Goal: Information Seeking & Learning: Learn about a topic

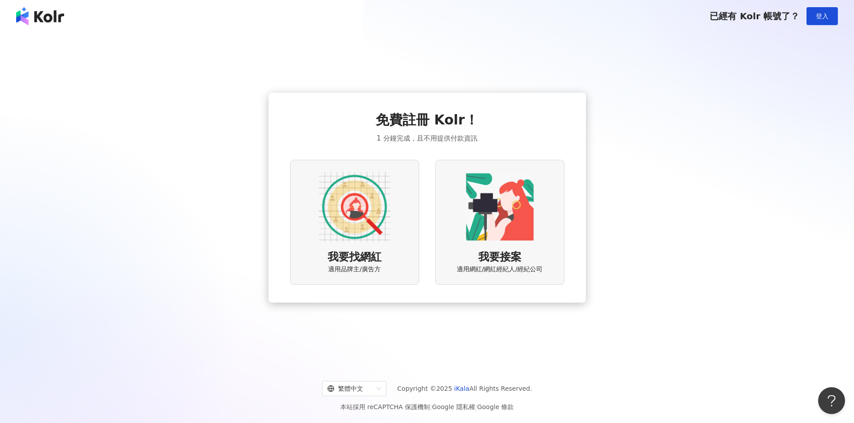
click at [368, 221] on img at bounding box center [355, 207] width 72 height 72
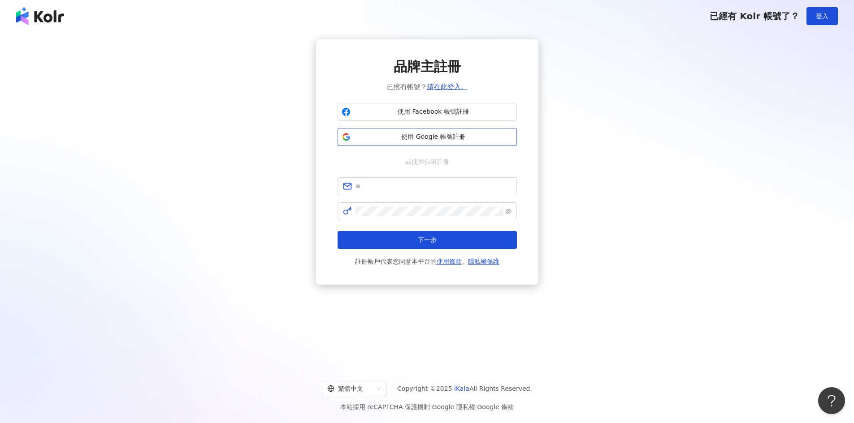
click at [433, 138] on span "使用 Google 帳號註冊" at bounding box center [433, 137] width 159 height 9
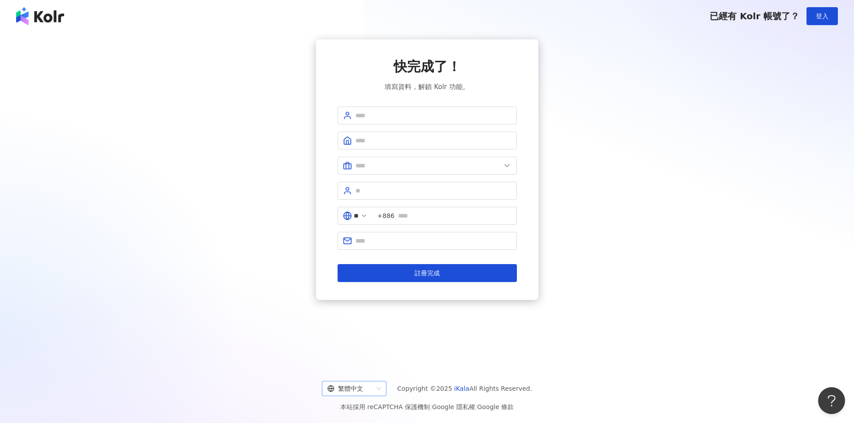
click at [373, 391] on div "繁體中文" at bounding box center [350, 389] width 46 height 14
click at [377, 356] on div "English" at bounding box center [361, 355] width 50 height 10
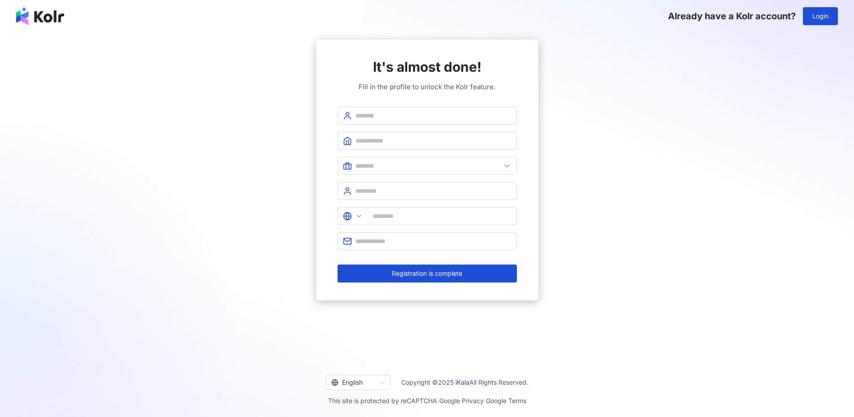
type input "******"
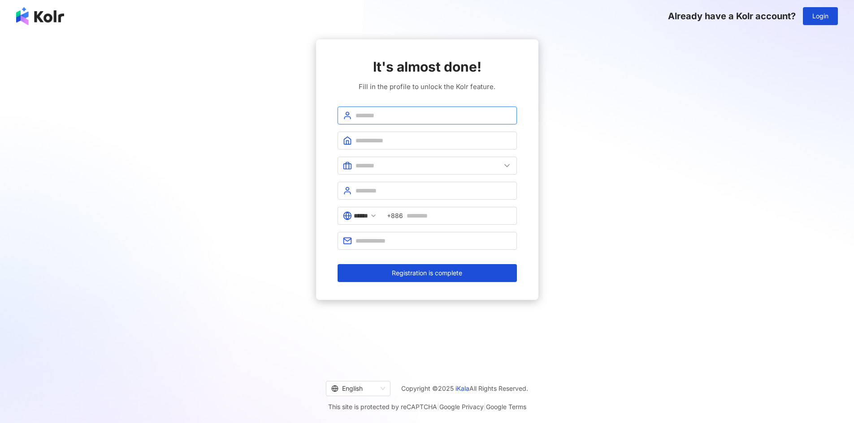
click at [409, 113] on input "text" at bounding box center [433, 116] width 156 height 10
type input "******"
type input "*******"
type input "***"
click at [469, 163] on input "text" at bounding box center [427, 166] width 145 height 10
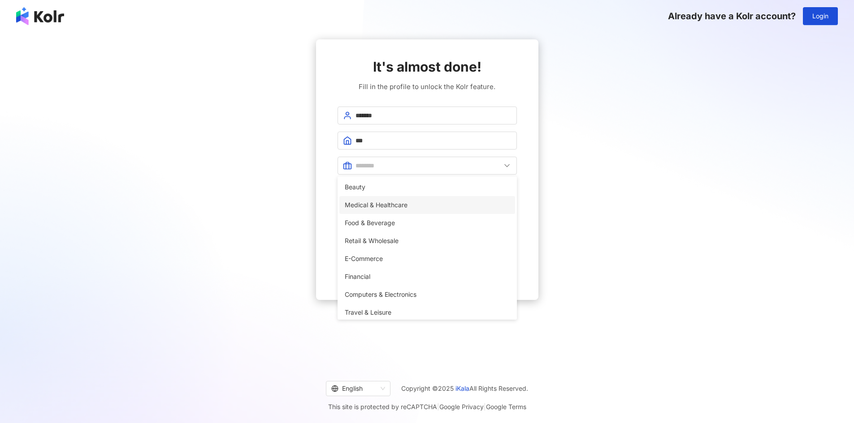
click at [454, 212] on li "Medical & Healthcare" at bounding box center [427, 205] width 176 height 18
type input "**********"
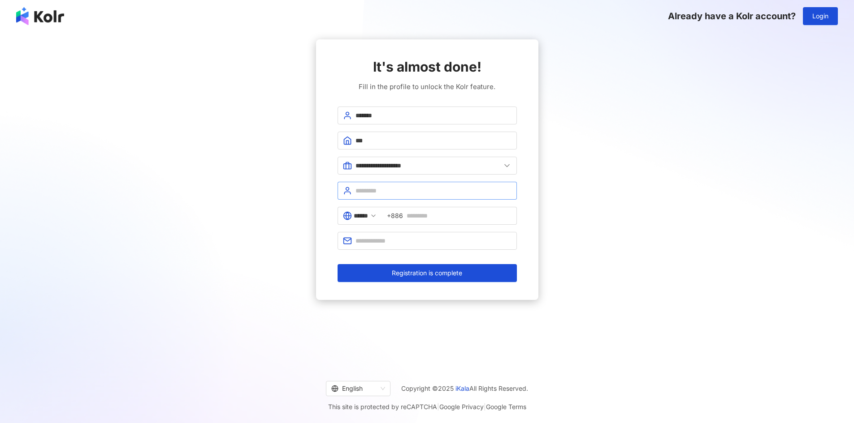
click at [428, 185] on span at bounding box center [426, 191] width 179 height 18
type input "***"
click at [368, 213] on input "******" at bounding box center [361, 216] width 14 height 10
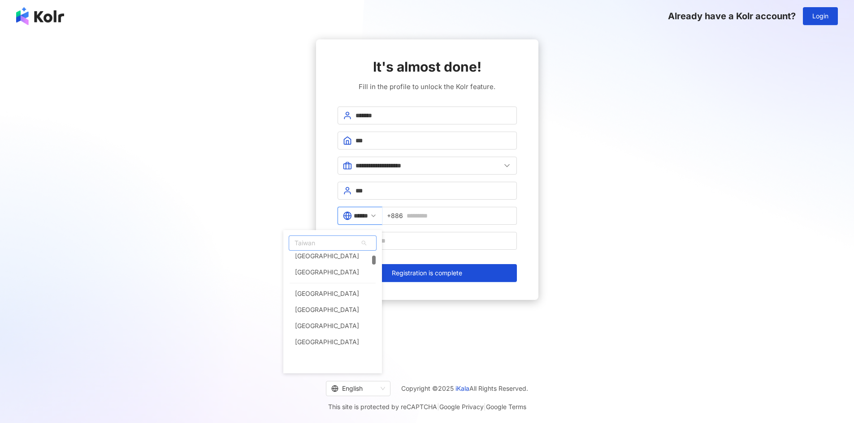
scroll to position [179, 0]
click at [354, 246] on span "Taiwan" at bounding box center [332, 243] width 87 height 14
type input "***"
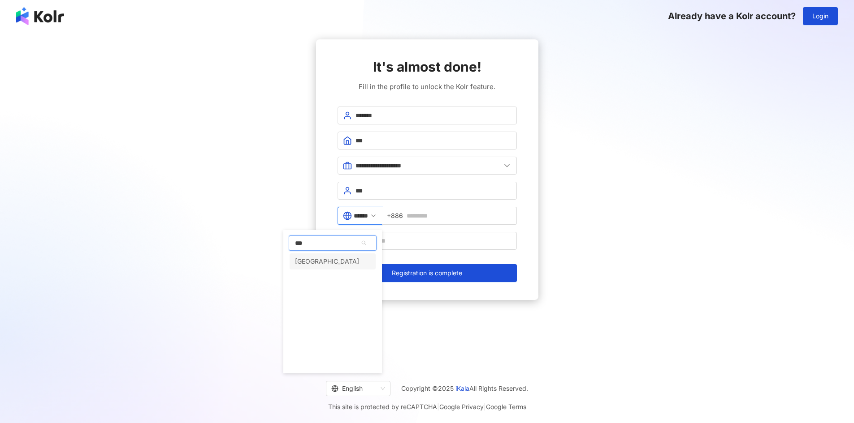
click at [344, 263] on div "Vietnam" at bounding box center [332, 262] width 86 height 16
type input "*******"
click at [433, 240] on input "text" at bounding box center [433, 241] width 156 height 10
type input "**********"
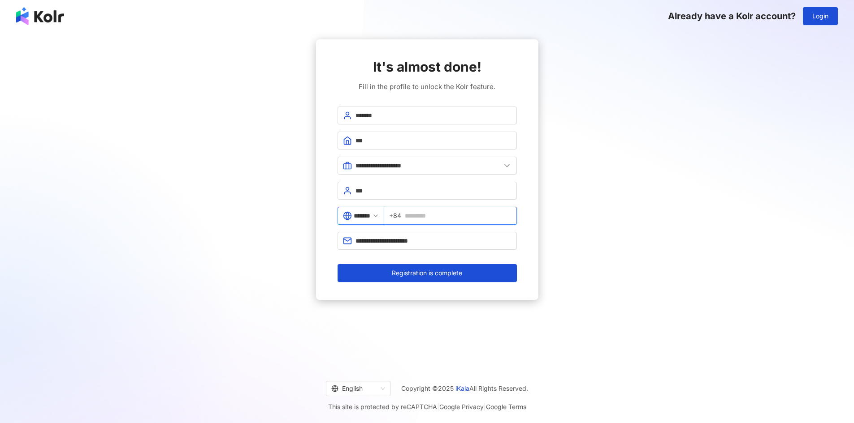
click at [441, 213] on input "text" at bounding box center [458, 216] width 107 height 10
type input "*"
type input "*********"
click at [449, 275] on span "Registration is complete" at bounding box center [427, 273] width 70 height 7
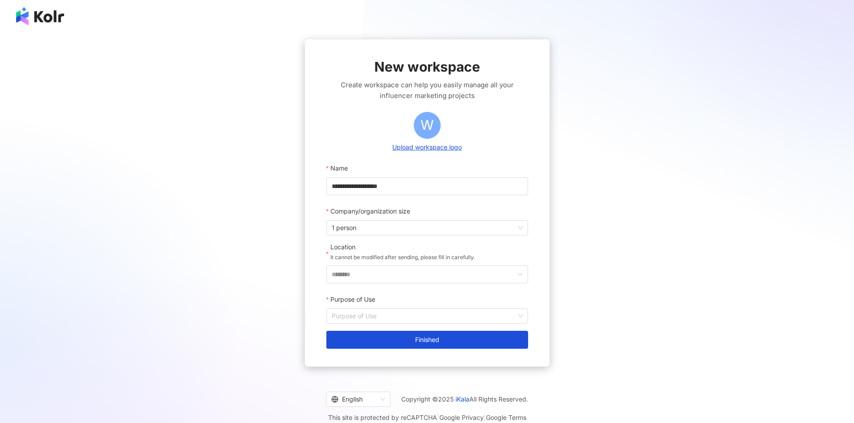
scroll to position [41, 0]
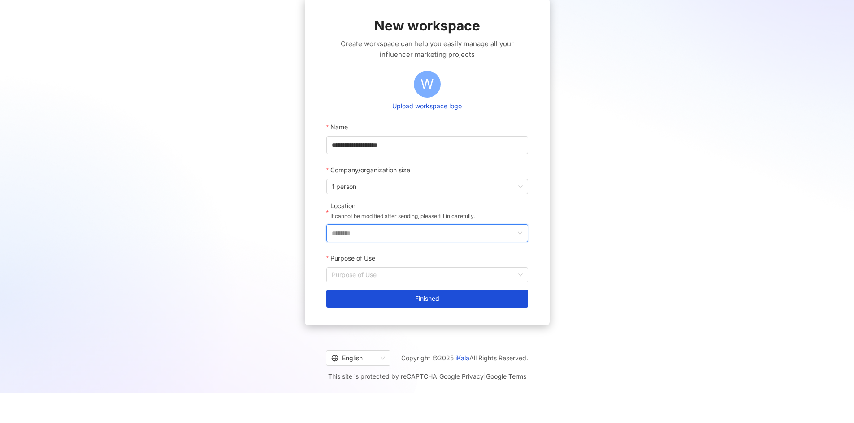
click at [445, 238] on input "********" at bounding box center [424, 233] width 184 height 17
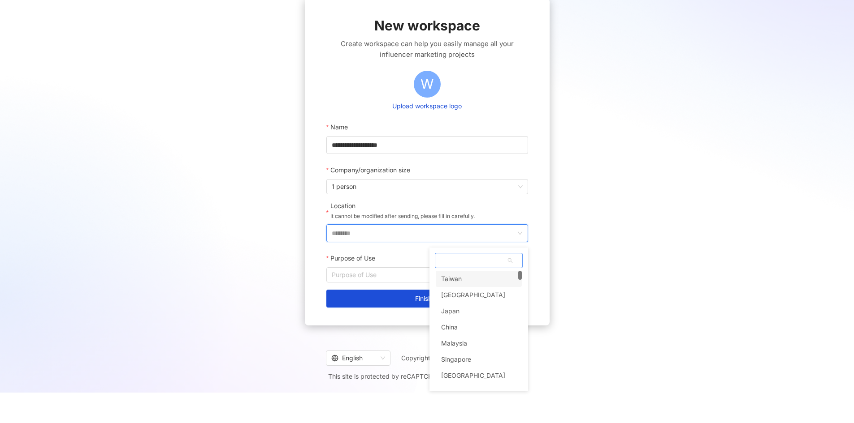
click at [464, 263] on span at bounding box center [478, 261] width 87 height 14
type input "*"
click at [465, 278] on div "Vietnam" at bounding box center [479, 279] width 86 height 16
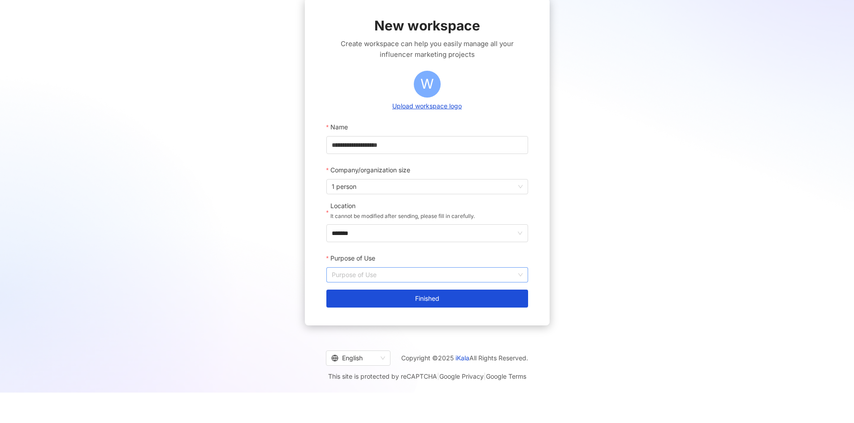
click at [423, 269] on input "Purpose of Use" at bounding box center [427, 275] width 191 height 14
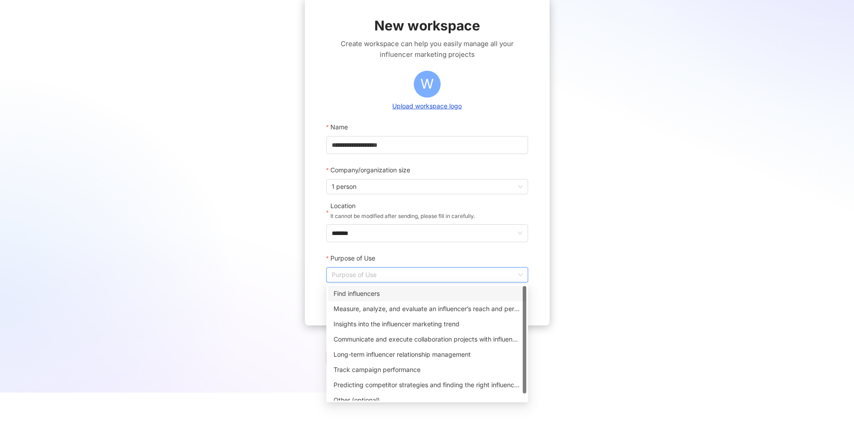
click at [416, 295] on div "Find influencers" at bounding box center [426, 294] width 187 height 10
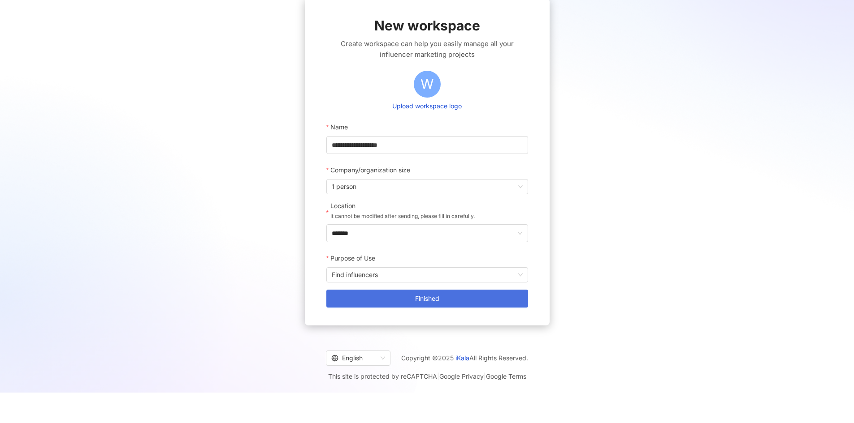
click at [457, 302] on button "Finished" at bounding box center [427, 299] width 202 height 18
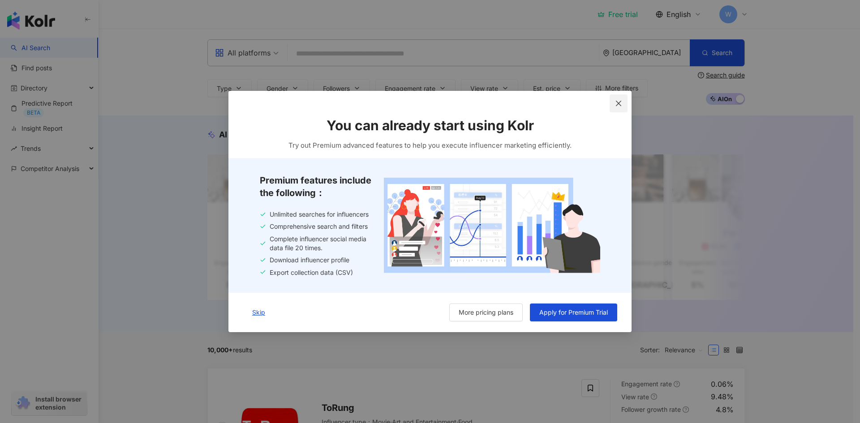
click at [619, 102] on icon "close" at bounding box center [618, 103] width 7 height 7
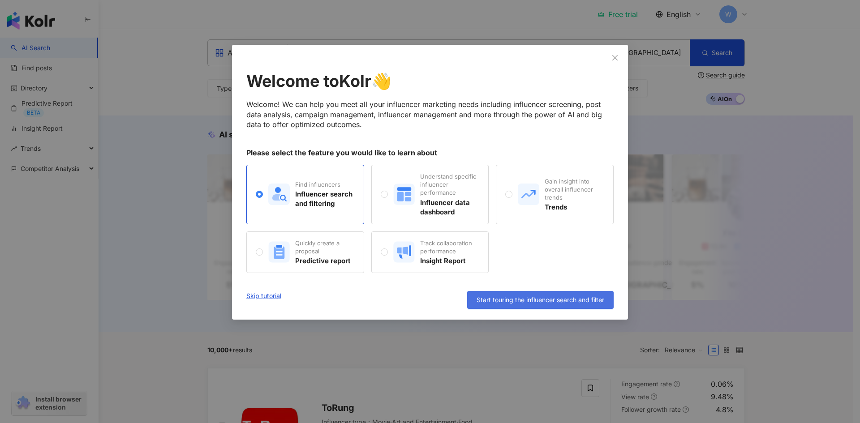
click at [538, 298] on span "Start touring the influencer search and filter" at bounding box center [541, 300] width 128 height 7
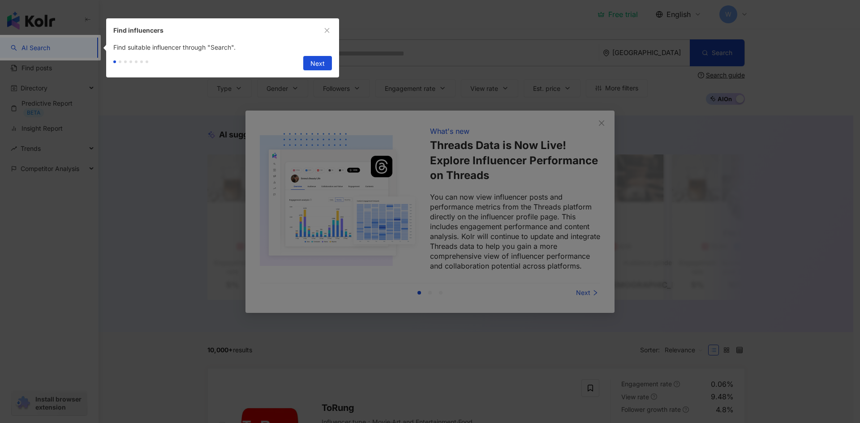
click at [436, 231] on div at bounding box center [430, 211] width 860 height 423
click at [573, 296] on div at bounding box center [430, 211] width 860 height 423
click at [590, 294] on div at bounding box center [430, 211] width 860 height 423
click at [318, 65] on span "Next" at bounding box center [318, 63] width 14 height 14
type input "**********"
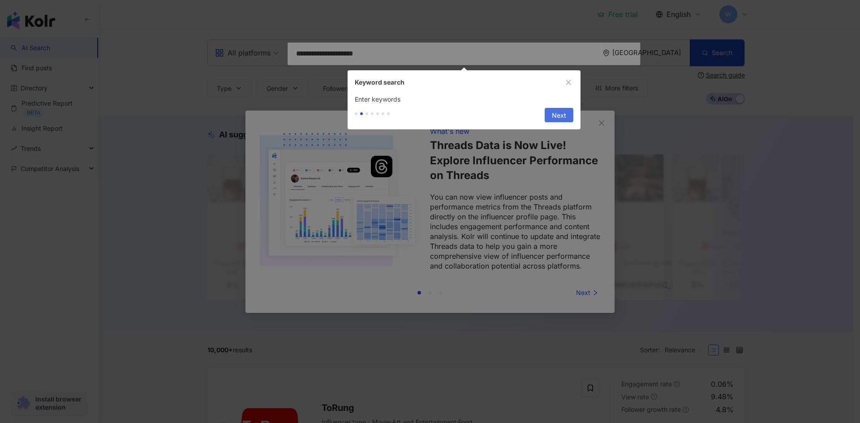
click at [557, 117] on span "Next" at bounding box center [559, 115] width 14 height 14
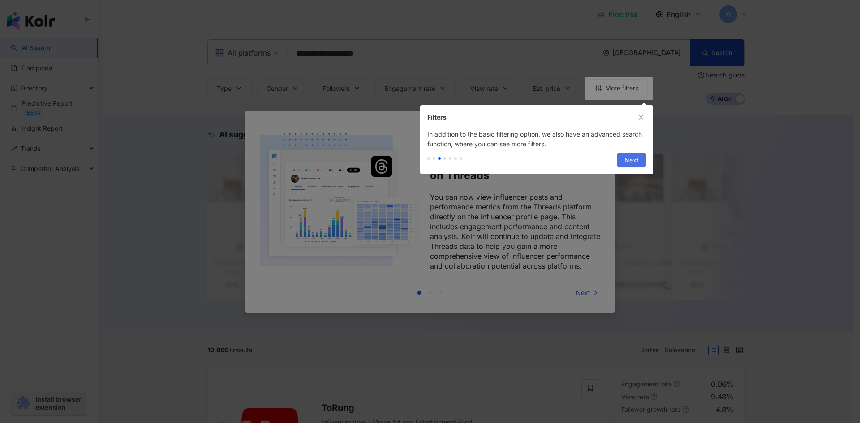
click at [635, 162] on span "Next" at bounding box center [632, 160] width 14 height 14
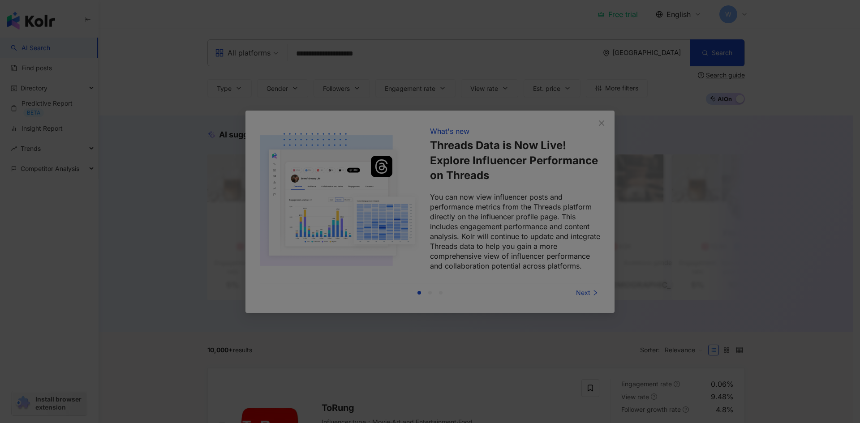
click at [590, 289] on div at bounding box center [430, 211] width 860 height 423
click at [491, 169] on div at bounding box center [430, 211] width 860 height 423
click at [235, 27] on div at bounding box center [430, 211] width 860 height 423
drag, startPoint x: 171, startPoint y: 57, endPoint x: 119, endPoint y: 53, distance: 51.7
click at [156, 58] on div at bounding box center [430, 211] width 860 height 423
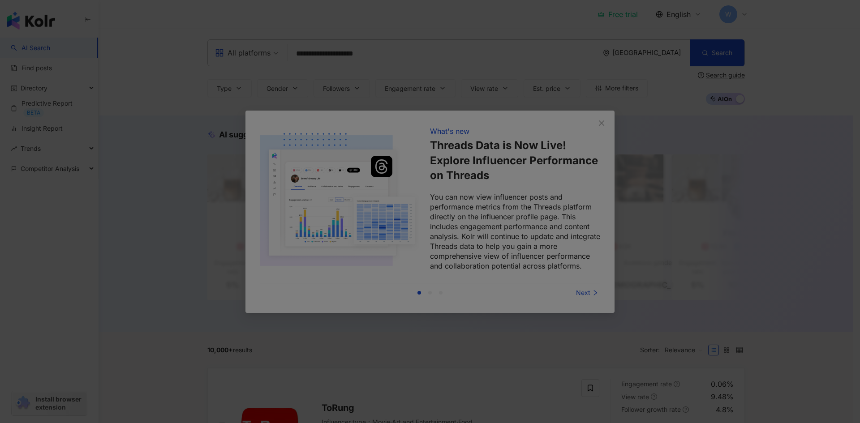
click at [552, 312] on div at bounding box center [430, 211] width 860 height 423
drag, startPoint x: 579, startPoint y: 285, endPoint x: 567, endPoint y: 263, distance: 25.1
click at [579, 285] on div at bounding box center [430, 211] width 860 height 423
click at [567, 263] on div at bounding box center [430, 211] width 860 height 423
click at [549, 217] on div at bounding box center [430, 211] width 860 height 423
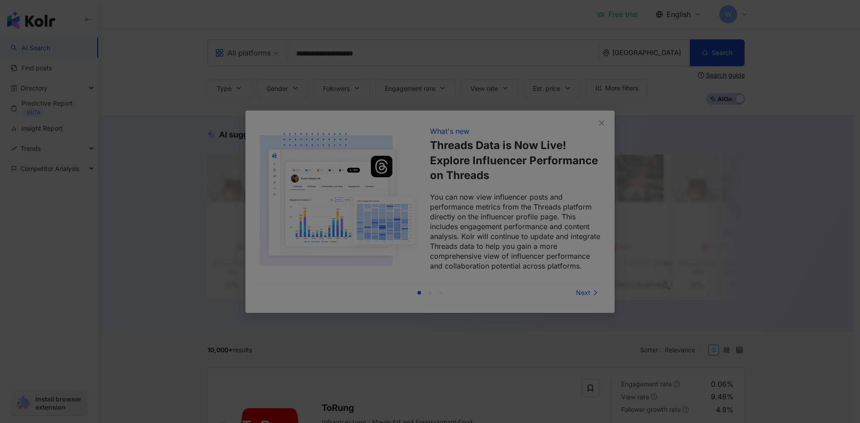
click at [549, 217] on body "**********" at bounding box center [427, 211] width 854 height 423
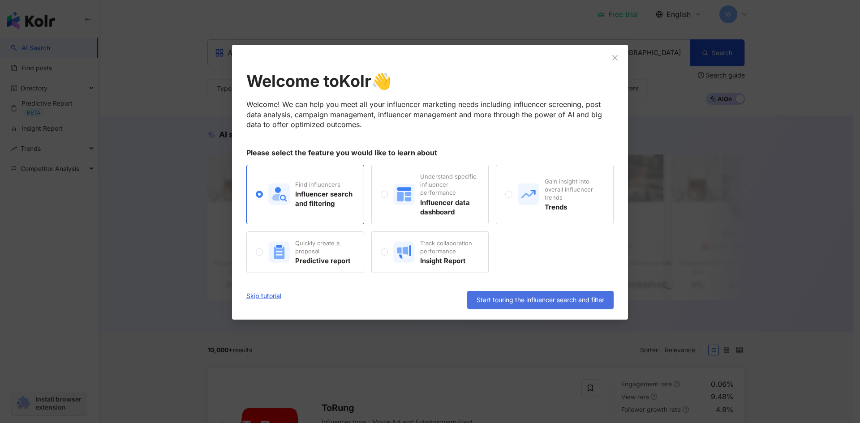
click at [529, 301] on span "Start touring the influencer search and filter" at bounding box center [541, 300] width 128 height 7
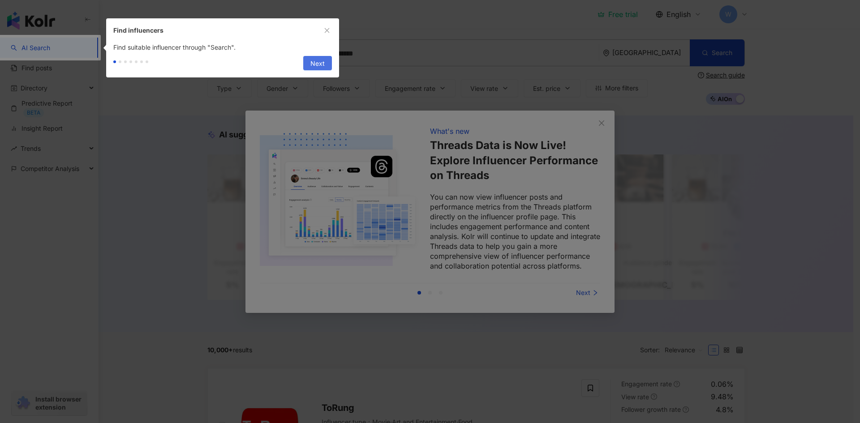
click at [323, 65] on span "Next" at bounding box center [318, 63] width 14 height 14
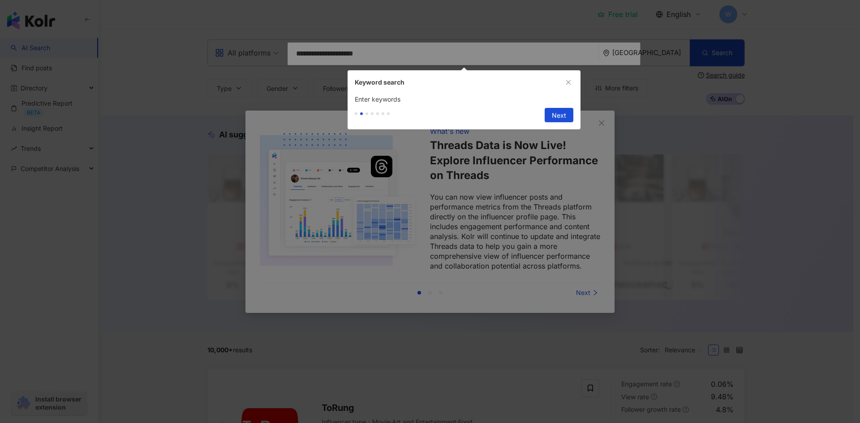
click at [443, 51] on div at bounding box center [430, 211] width 860 height 423
click at [562, 121] on span "Next" at bounding box center [559, 115] width 14 height 14
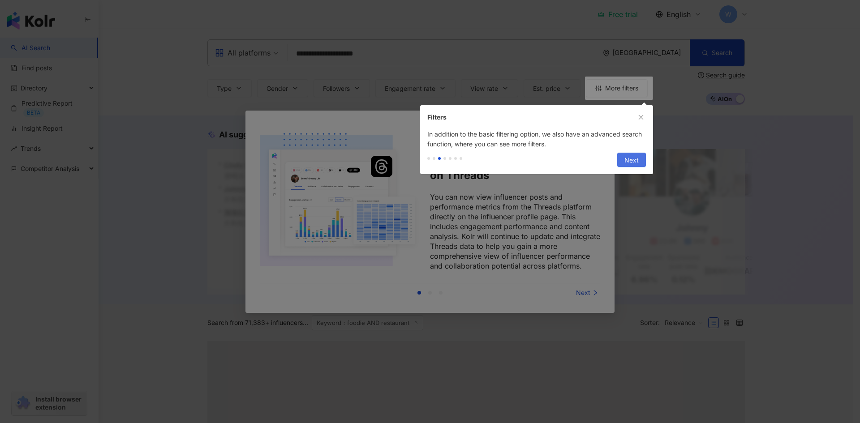
click at [636, 164] on span "Next" at bounding box center [632, 160] width 14 height 14
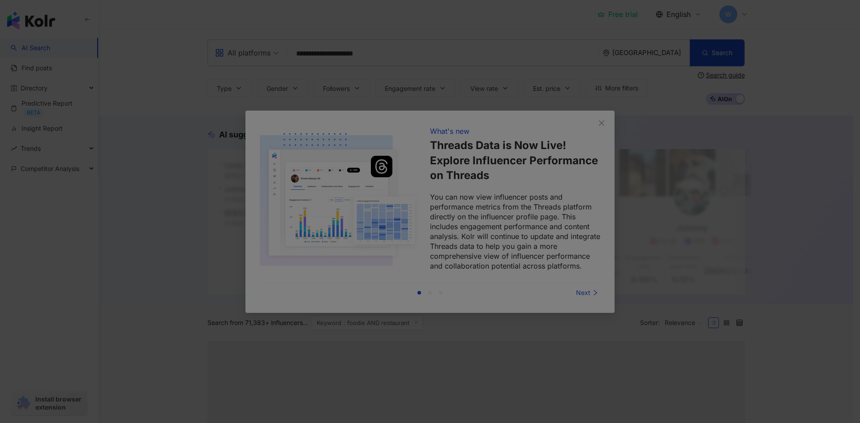
click at [571, 279] on div at bounding box center [430, 211] width 860 height 423
drag, startPoint x: 566, startPoint y: 320, endPoint x: 554, endPoint y: 326, distance: 13.1
click at [565, 320] on div at bounding box center [430, 211] width 860 height 423
click at [554, 326] on div at bounding box center [430, 211] width 860 height 423
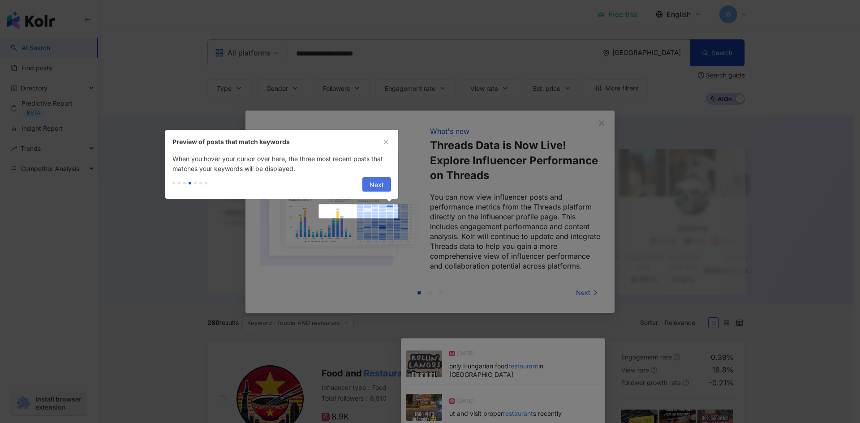
click at [378, 183] on span "Next" at bounding box center [377, 185] width 14 height 14
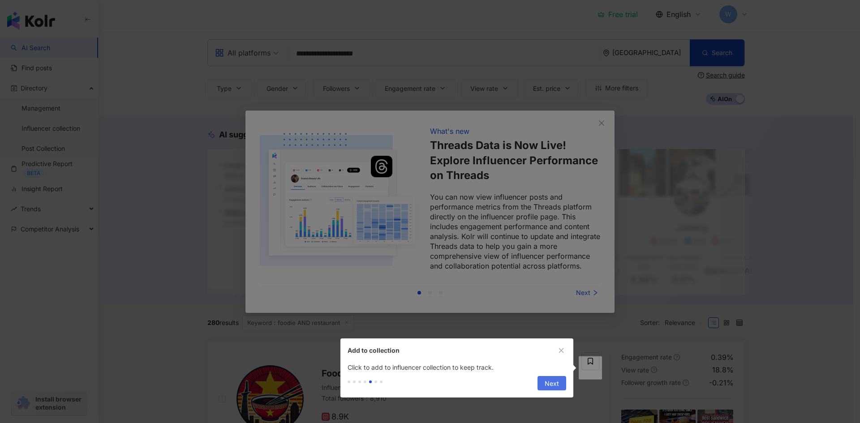
click at [563, 388] on button "Next" at bounding box center [552, 383] width 29 height 14
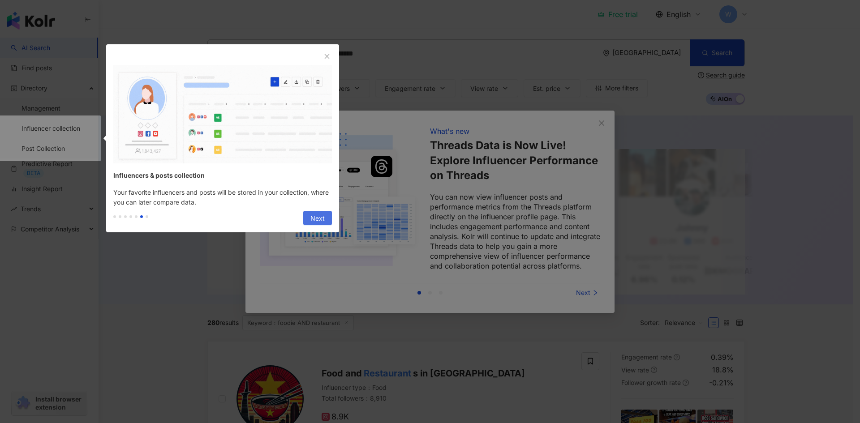
click at [319, 214] on span "Next" at bounding box center [318, 219] width 14 height 14
click at [324, 220] on span "Next" at bounding box center [318, 219] width 14 height 14
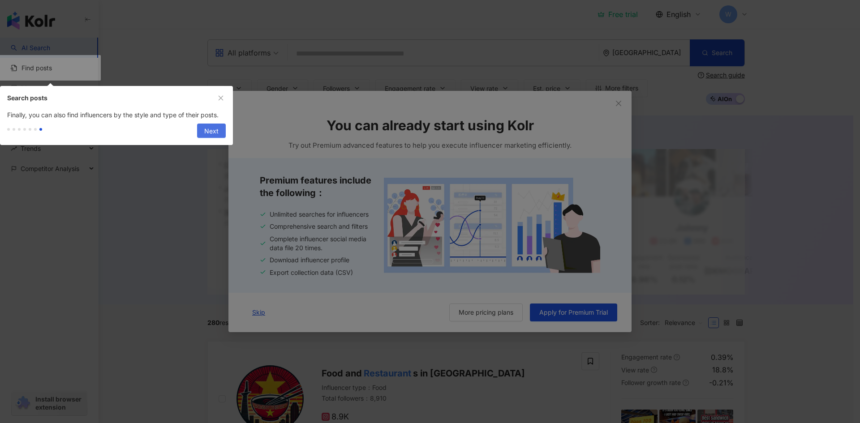
click at [203, 124] on button "Next" at bounding box center [211, 131] width 29 height 14
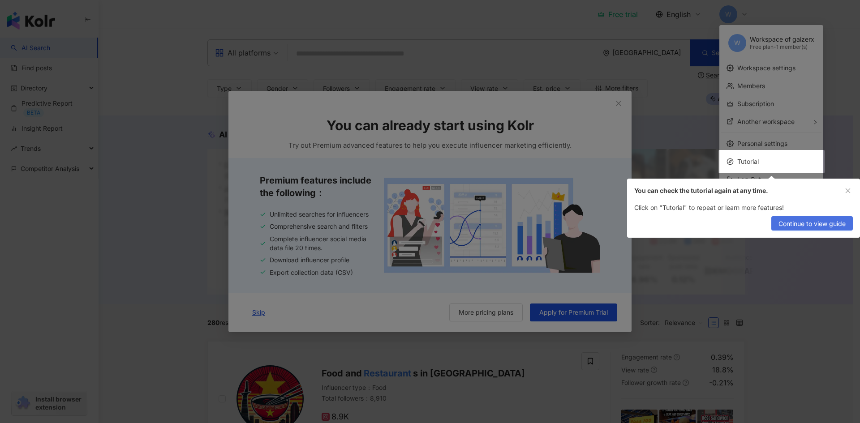
click at [813, 226] on span "Continue to view guide" at bounding box center [812, 224] width 67 height 14
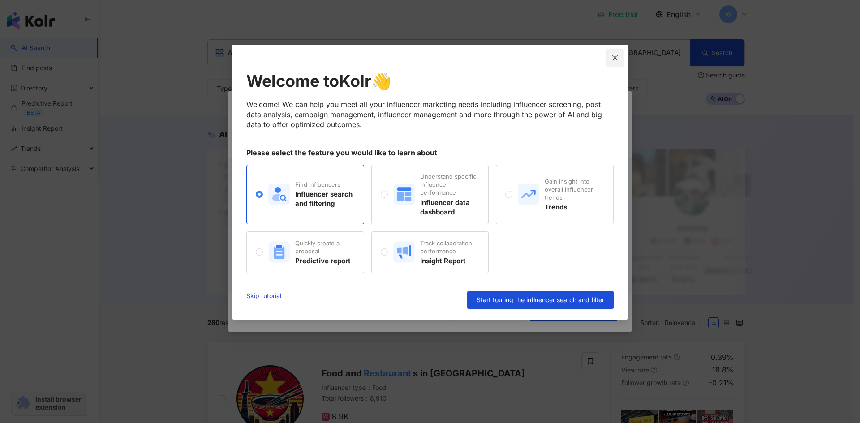
click at [620, 55] on span "Close" at bounding box center [615, 57] width 18 height 7
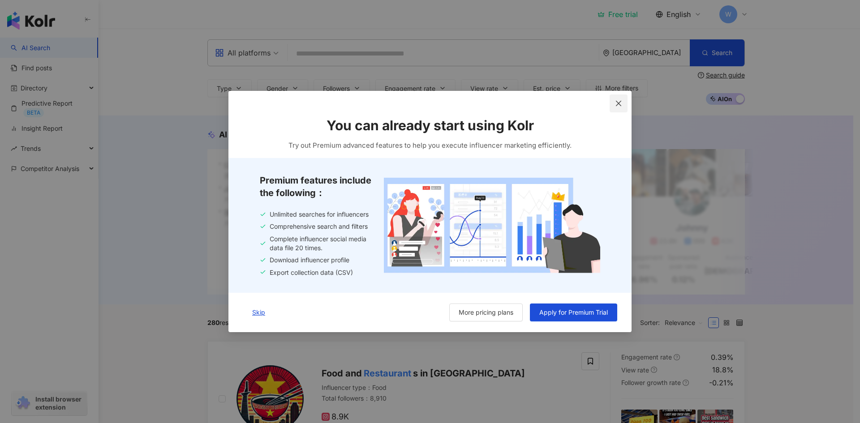
click at [617, 107] on icon "close" at bounding box center [618, 103] width 7 height 7
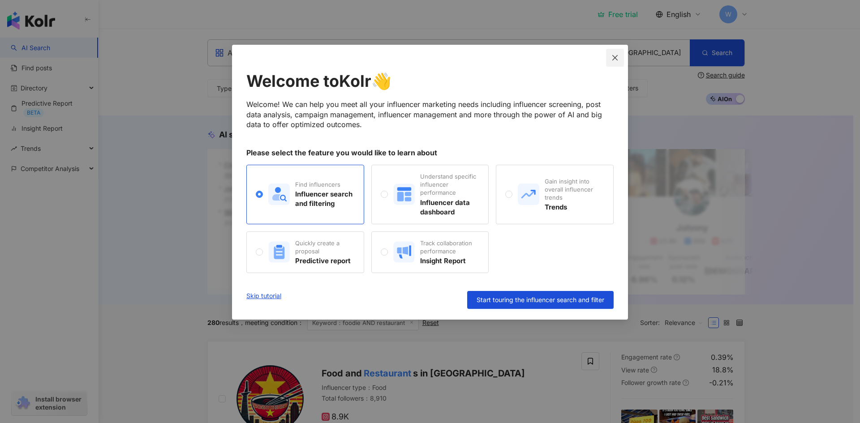
click at [613, 60] on icon "close" at bounding box center [615, 57] width 5 height 5
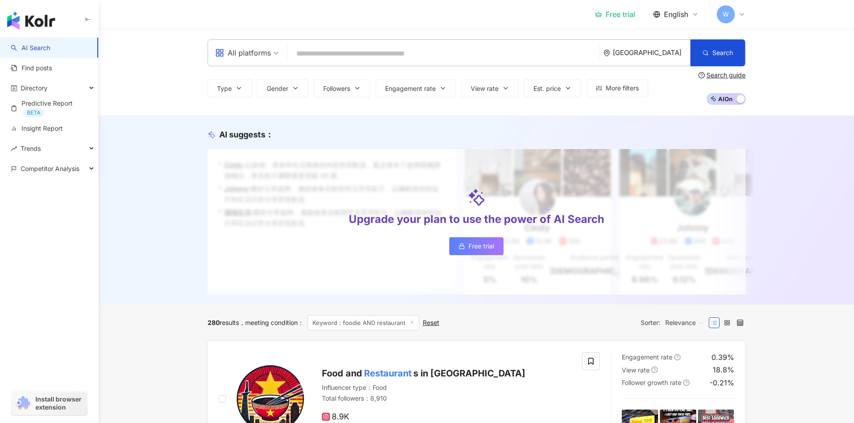
click at [323, 53] on input "search" at bounding box center [443, 53] width 304 height 17
click at [274, 55] on span "All platforms" at bounding box center [247, 53] width 64 height 14
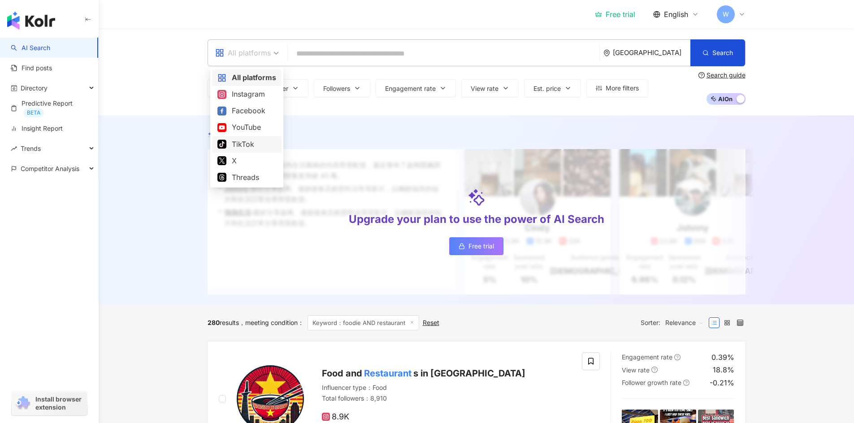
click at [258, 146] on div "TikTok" at bounding box center [246, 144] width 59 height 11
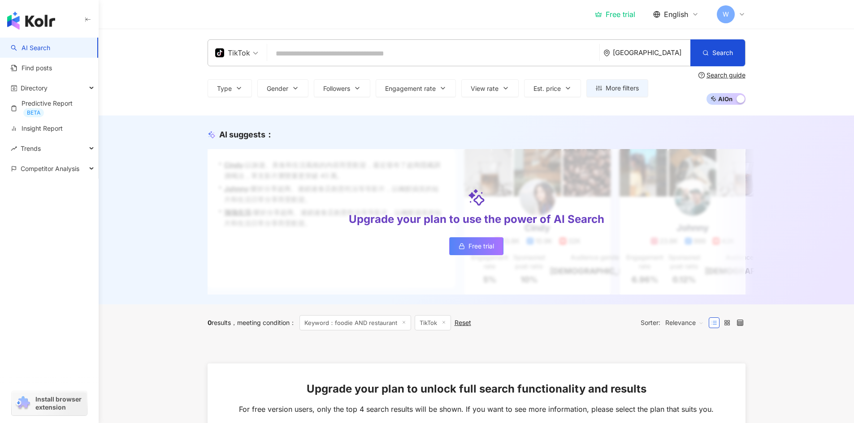
click at [384, 52] on input "search" at bounding box center [433, 53] width 325 height 17
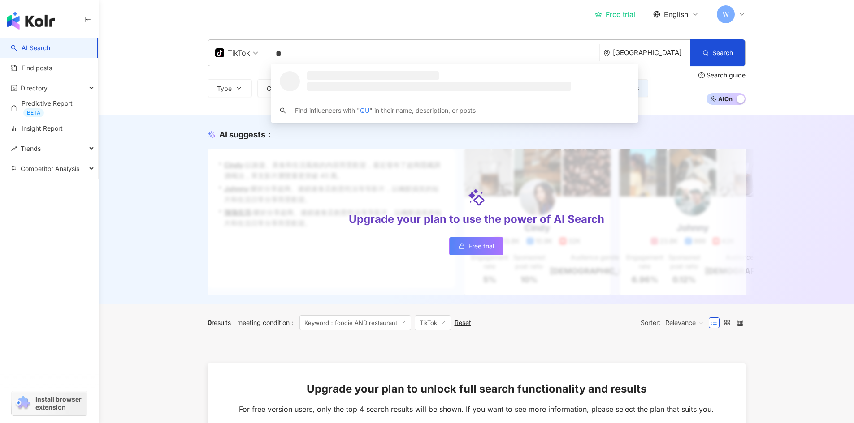
type input "*"
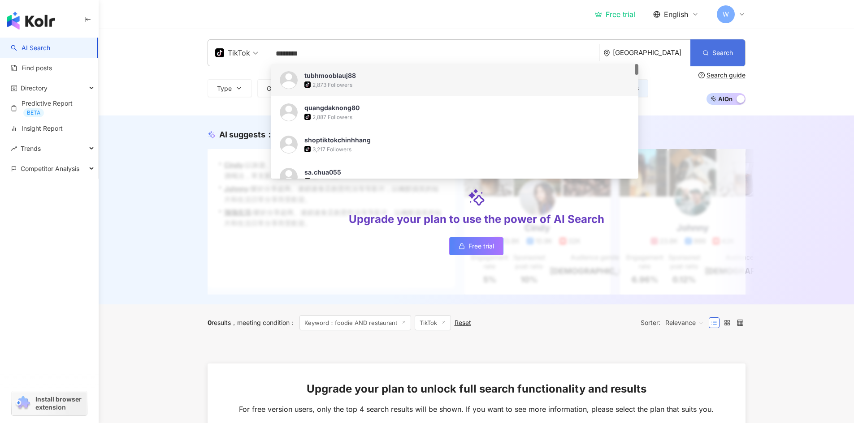
type input "********"
click at [724, 56] on span "Search" at bounding box center [722, 52] width 21 height 7
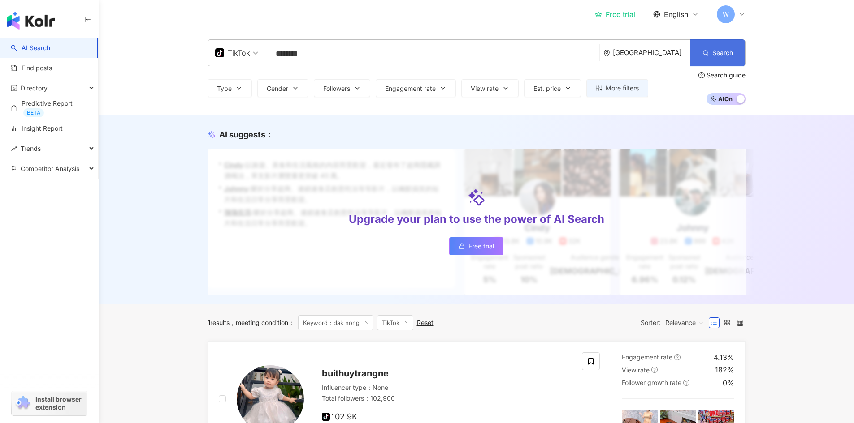
click at [708, 52] on icon "button" at bounding box center [705, 53] width 6 height 6
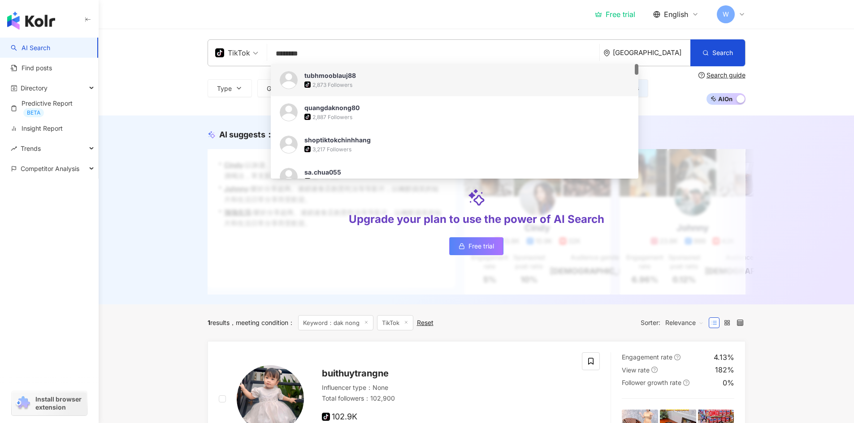
drag, startPoint x: 319, startPoint y: 53, endPoint x: 272, endPoint y: 62, distance: 46.9
click at [272, 62] on input "********" at bounding box center [433, 53] width 325 height 17
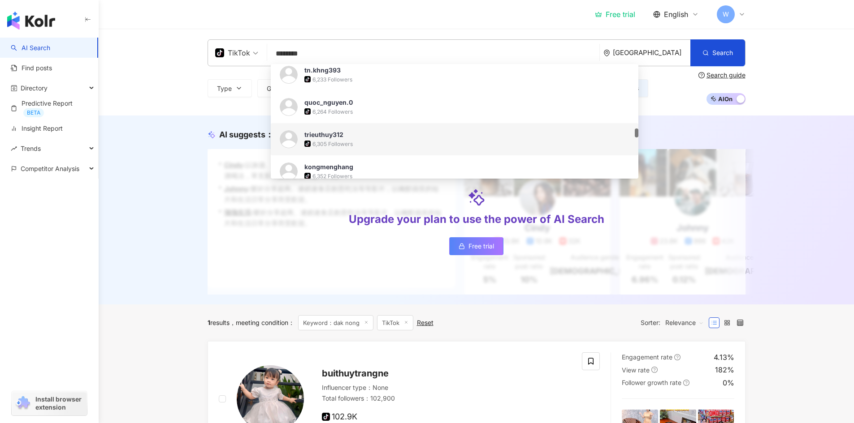
scroll to position [851, 0]
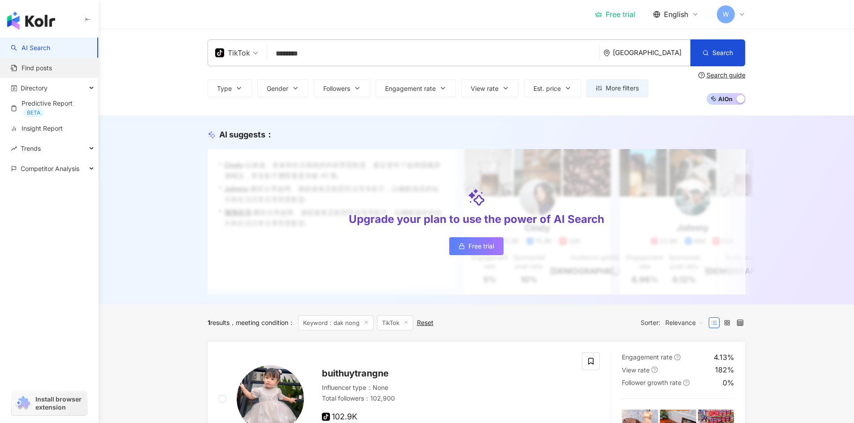
click at [52, 67] on link "Find posts" at bounding box center [31, 68] width 41 height 9
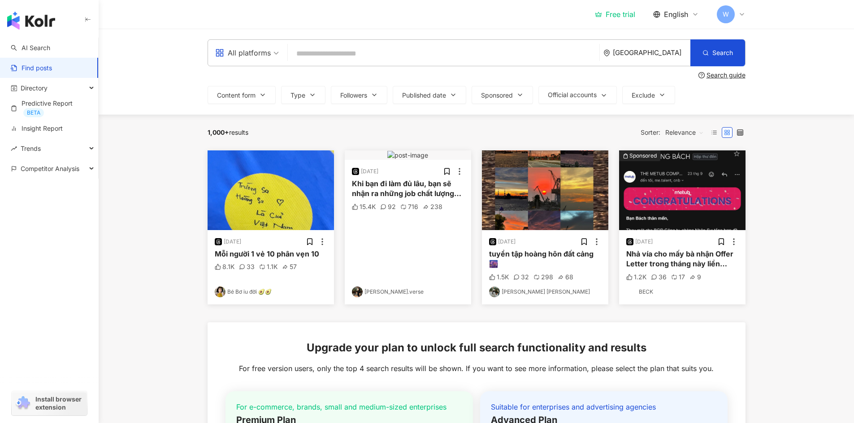
click at [374, 48] on input "search" at bounding box center [443, 53] width 304 height 19
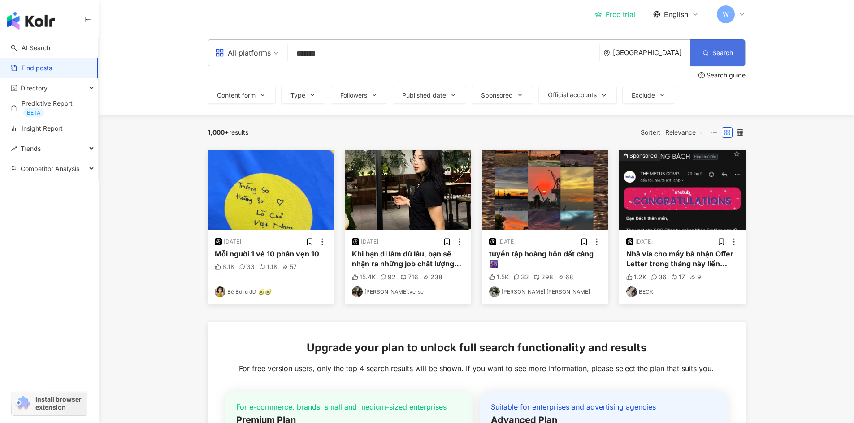
type input "*******"
click at [723, 57] on button "Search" at bounding box center [717, 52] width 55 height 27
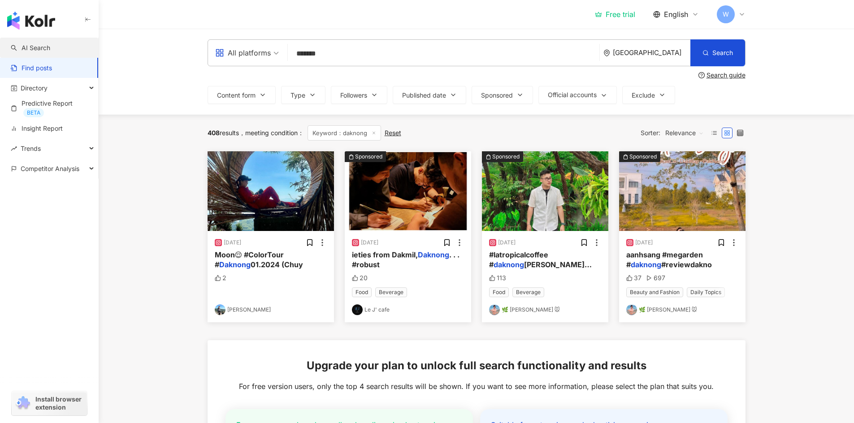
click at [50, 48] on link "AI Search" at bounding box center [30, 47] width 39 height 9
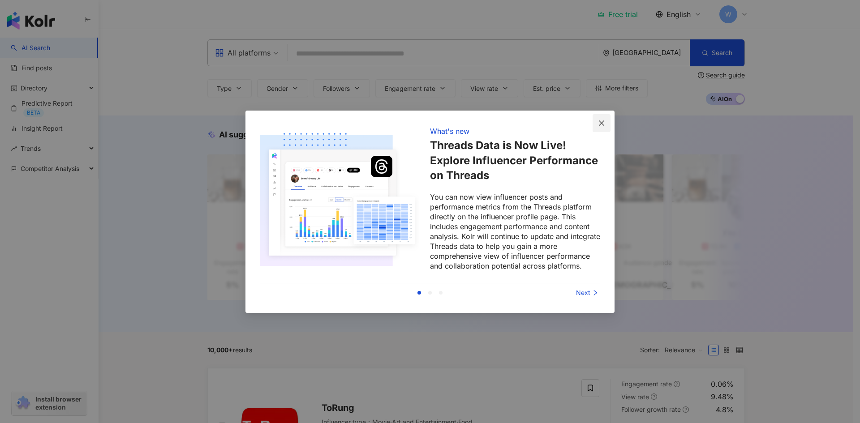
click at [601, 121] on icon "close" at bounding box center [601, 123] width 7 height 7
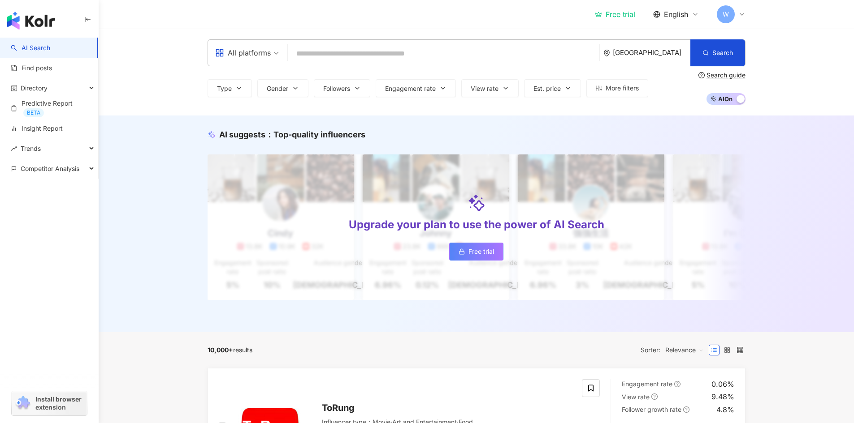
click at [272, 55] on span "All platforms" at bounding box center [247, 53] width 64 height 14
click at [354, 56] on input "search" at bounding box center [443, 53] width 304 height 17
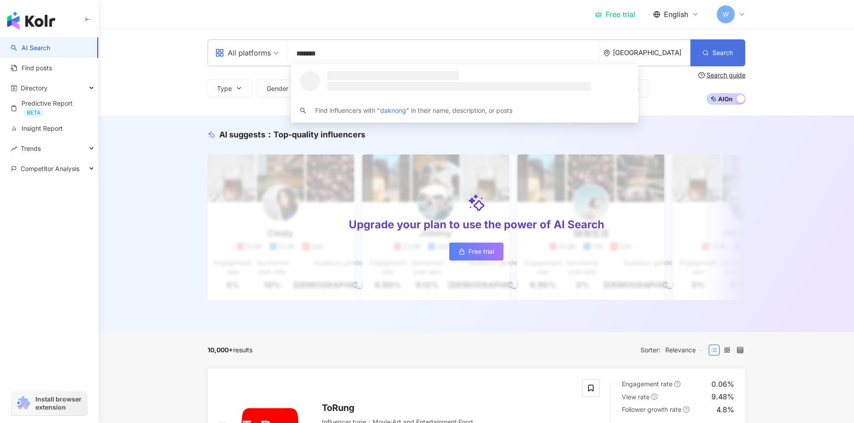
click at [717, 52] on span "Search" at bounding box center [722, 52] width 21 height 7
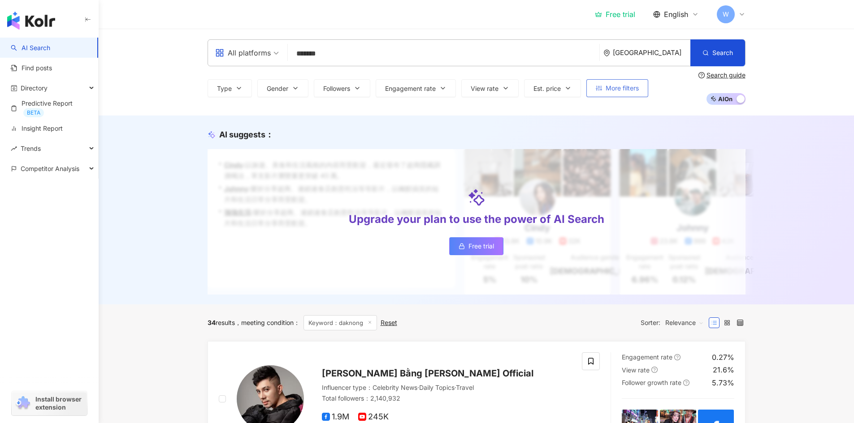
click at [626, 89] on span "More filters" at bounding box center [621, 88] width 33 height 7
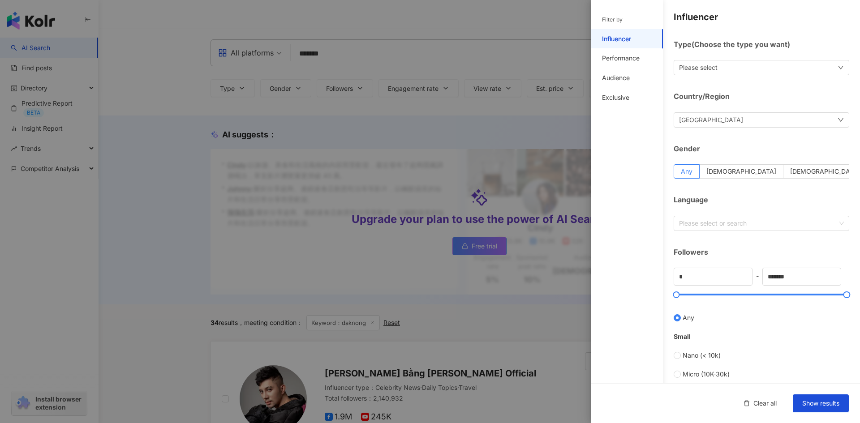
click at [750, 122] on div "Vietnam" at bounding box center [762, 119] width 176 height 15
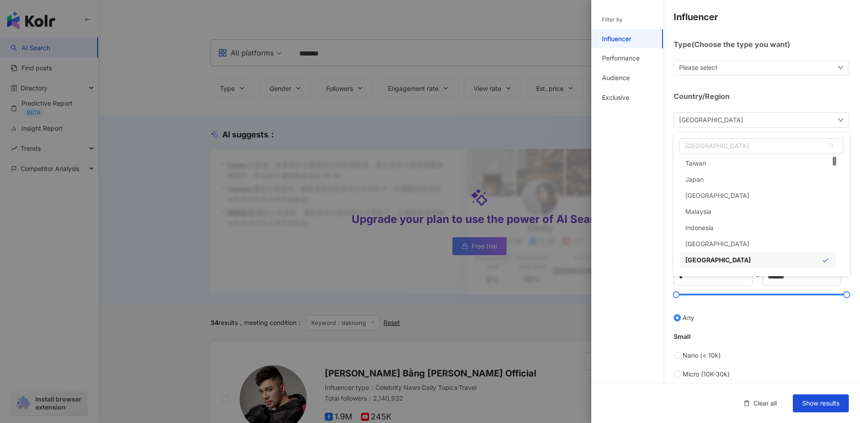
click at [750, 122] on div "Vietnam Vietnam th vn sg Taiwan Japan Hong Kong Malaysia Indonesia Thailand Vie…" at bounding box center [762, 119] width 176 height 15
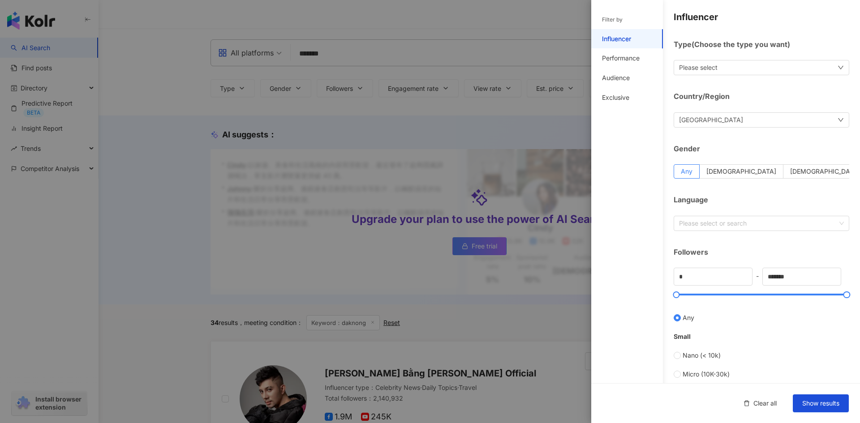
click at [769, 67] on div "Please select" at bounding box center [762, 67] width 176 height 15
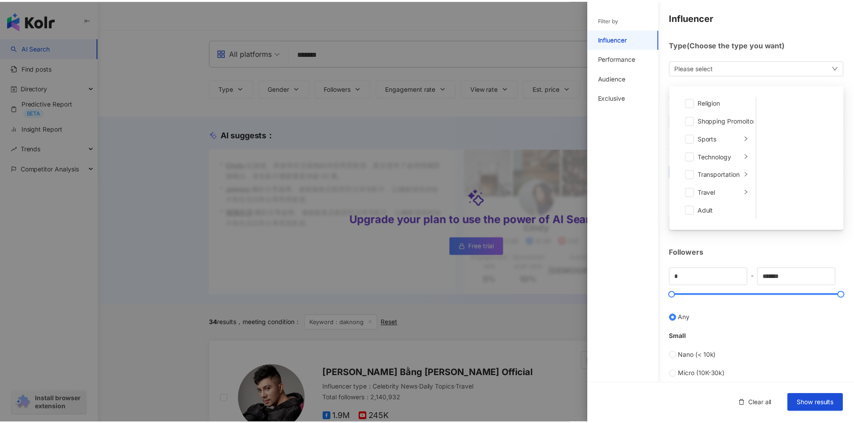
scroll to position [311, 0]
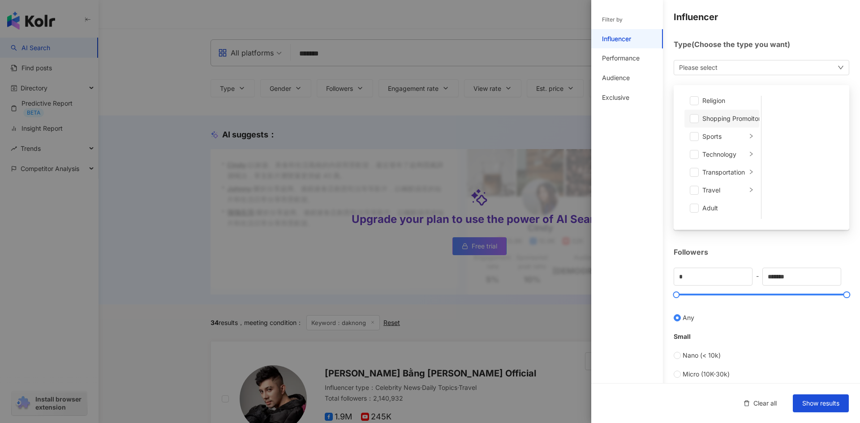
click at [699, 116] on li "Shopping Promoiton" at bounding box center [722, 119] width 75 height 18
drag, startPoint x: 698, startPoint y: 130, endPoint x: 698, endPoint y: 144, distance: 13.9
click at [698, 131] on li "Sports" at bounding box center [722, 137] width 75 height 18
click at [809, 244] on div "Influencer Type ( Choose the type you want ) Shopping Promoiton Art and Enterta…" at bounding box center [726, 319] width 269 height 638
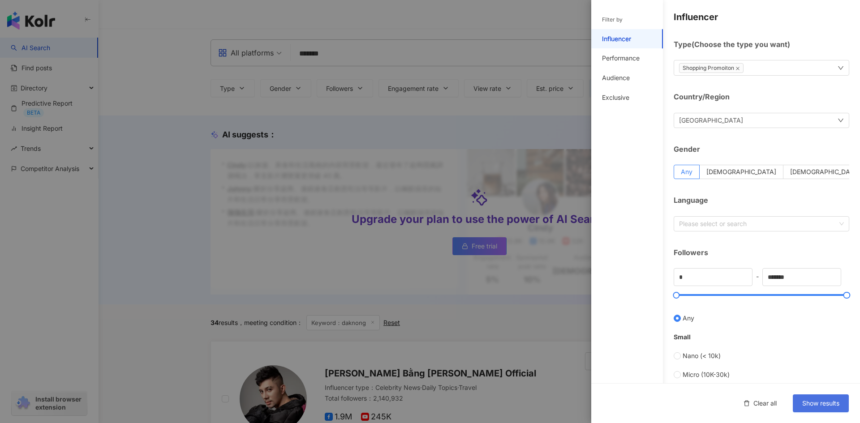
click at [825, 401] on span "Show results" at bounding box center [821, 403] width 37 height 7
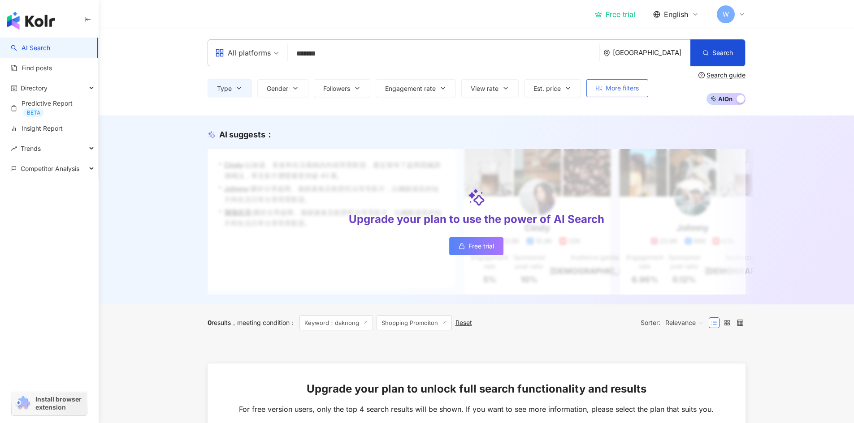
click at [630, 95] on button "More filters" at bounding box center [617, 88] width 62 height 18
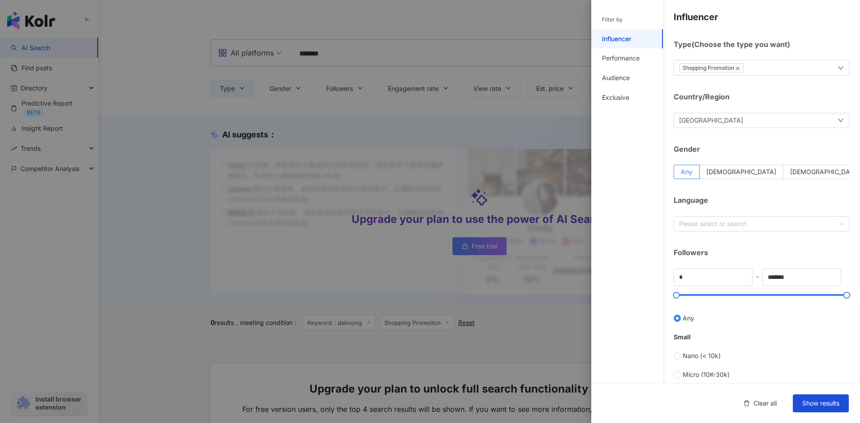
click at [738, 68] on icon "close" at bounding box center [738, 68] width 4 height 4
click at [555, 64] on div at bounding box center [430, 211] width 860 height 423
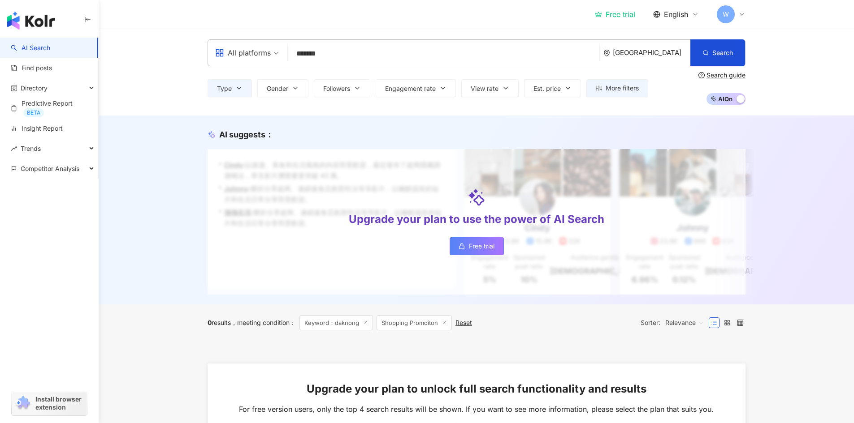
click at [331, 60] on input "*******" at bounding box center [443, 53] width 304 height 17
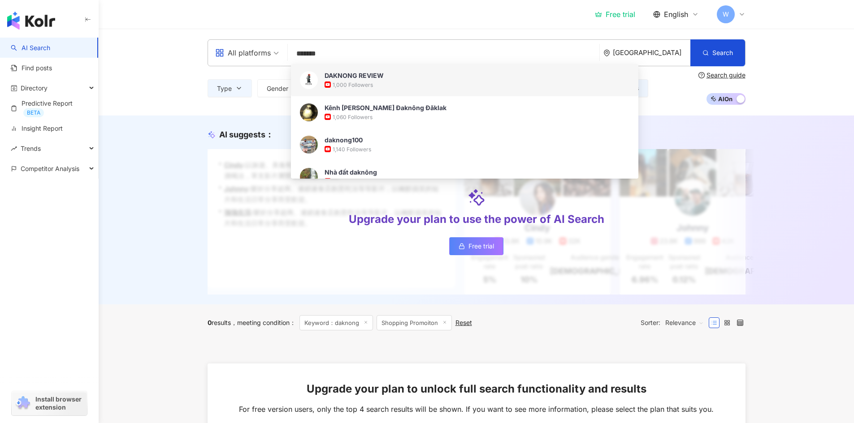
click at [277, 60] on div "All platforms ******* Vietnam Search https://www.youtube.com/channel/UCAl9RkodO…" at bounding box center [476, 52] width 538 height 27
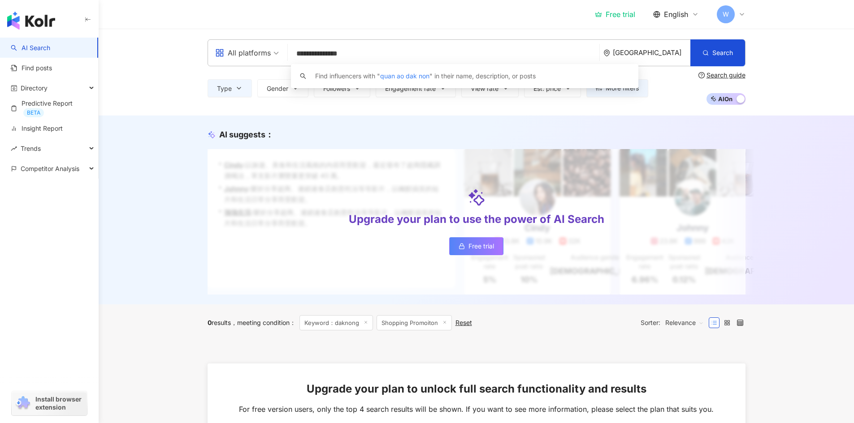
type input "**********"
type input "*******"
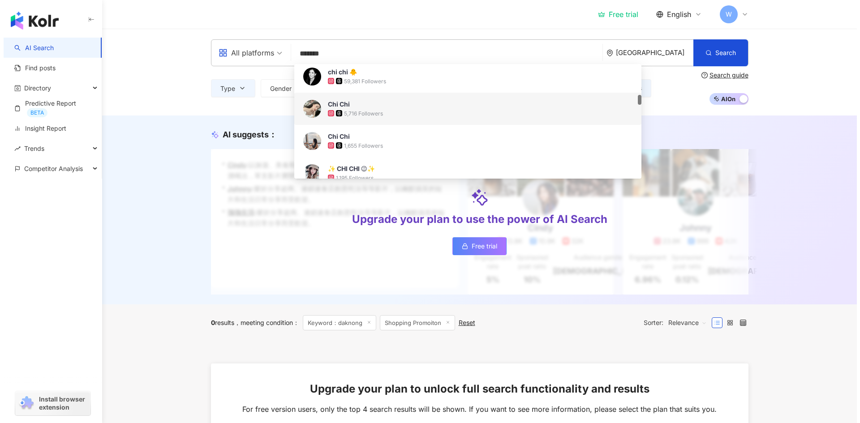
scroll to position [493, 0]
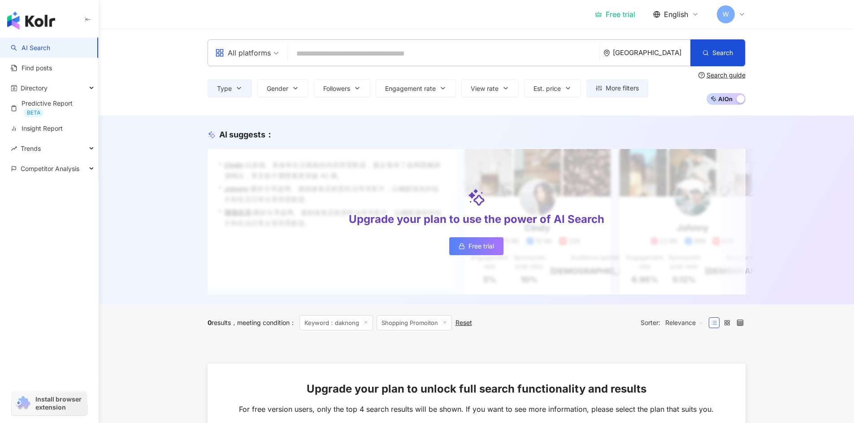
click at [266, 52] on div "All platforms" at bounding box center [243, 53] width 56 height 14
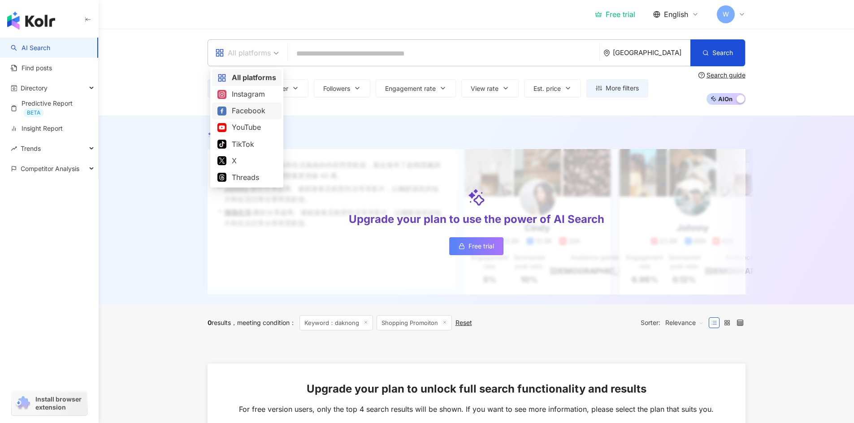
click at [256, 110] on div "Facebook" at bounding box center [246, 110] width 59 height 11
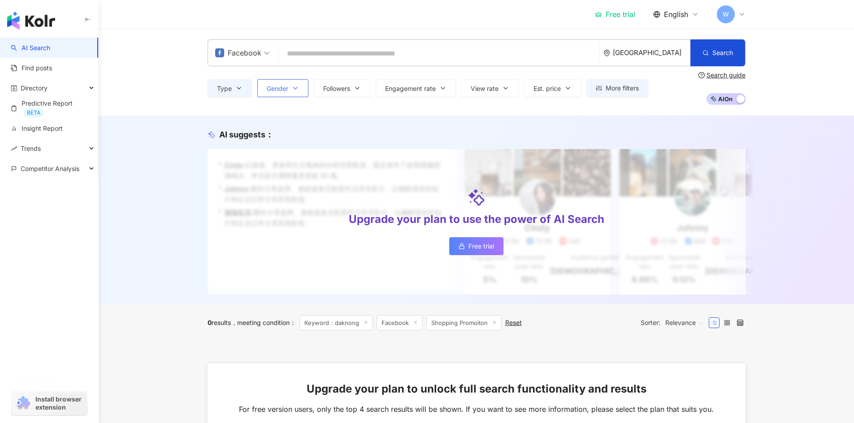
click at [294, 89] on icon "button" at bounding box center [295, 88] width 7 height 7
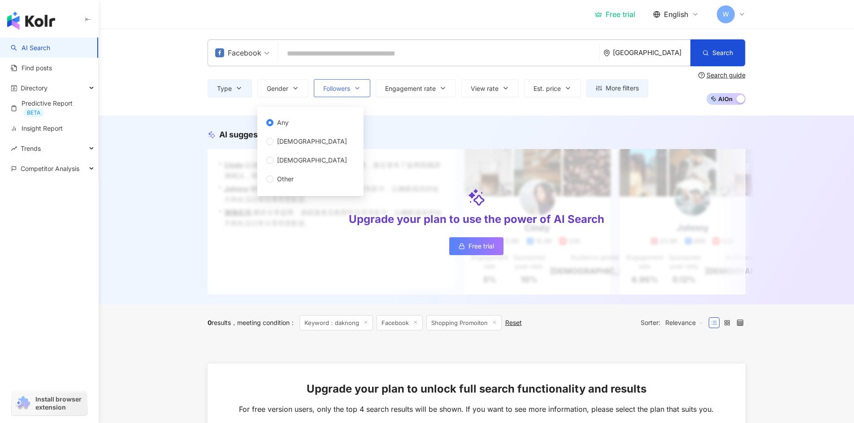
click at [346, 95] on button "Followers" at bounding box center [342, 88] width 56 height 18
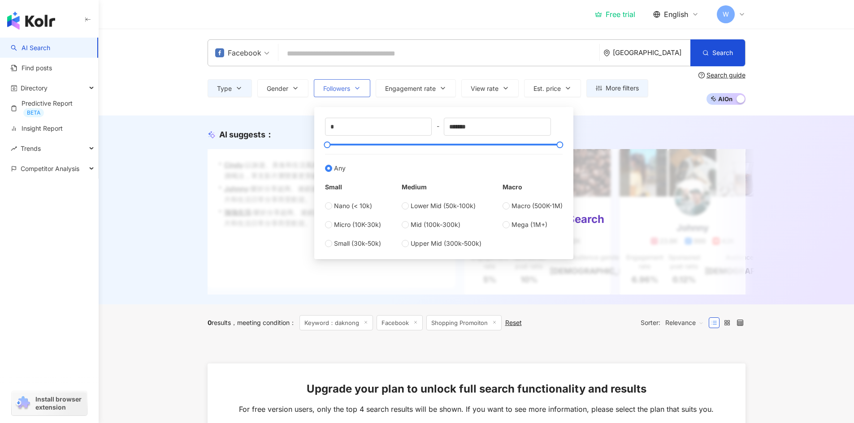
click at [359, 92] on icon "button" at bounding box center [357, 88] width 7 height 7
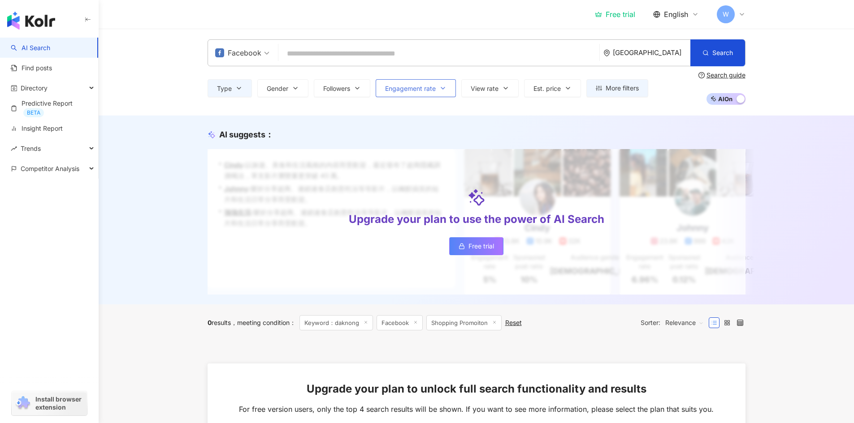
click at [425, 86] on span "Engagement rate" at bounding box center [410, 88] width 51 height 7
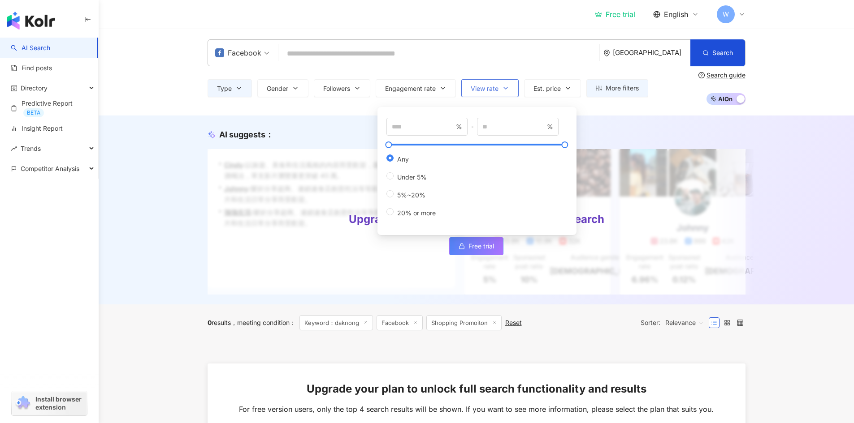
click at [498, 88] on span "View rate" at bounding box center [485, 88] width 28 height 7
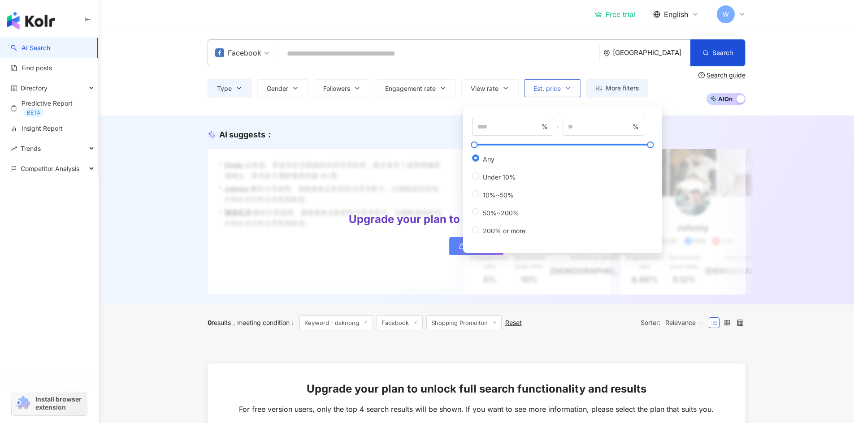
click at [549, 87] on span "Est. price" at bounding box center [546, 88] width 27 height 7
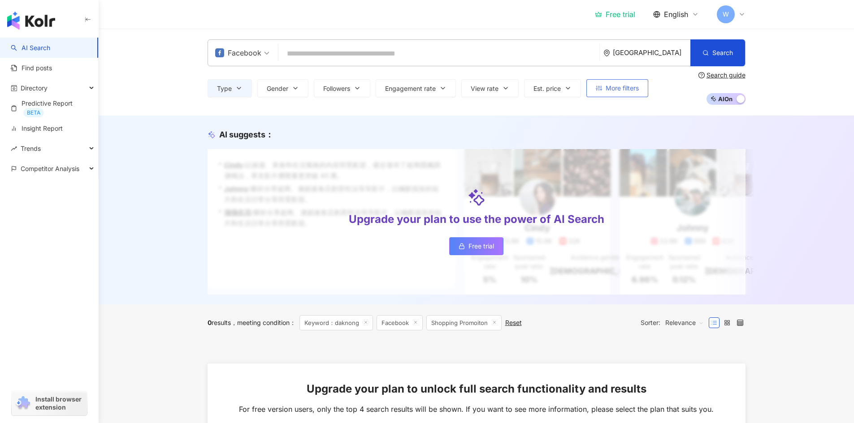
click at [618, 87] on span "More filters" at bounding box center [621, 88] width 33 height 7
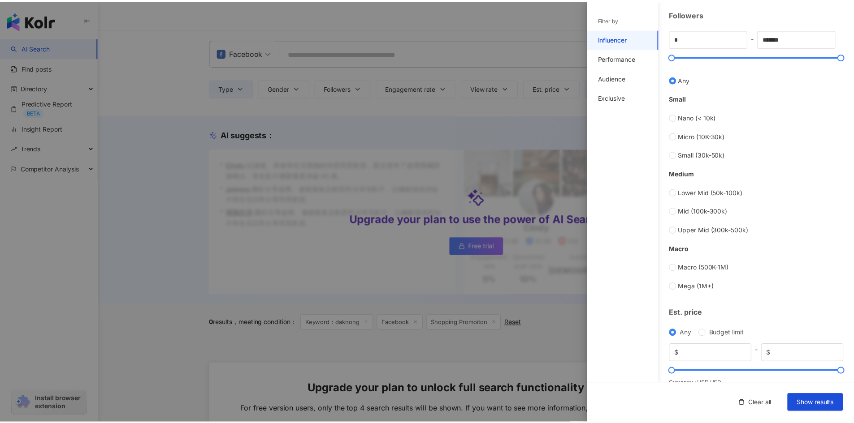
scroll to position [254, 0]
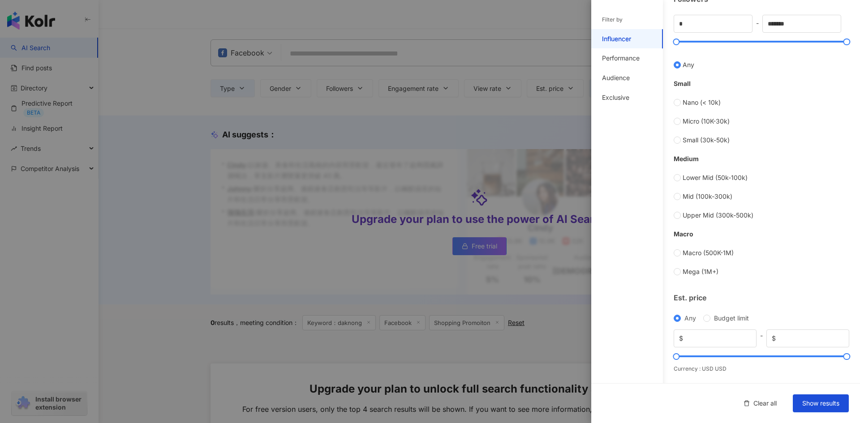
click at [411, 105] on div at bounding box center [430, 211] width 860 height 423
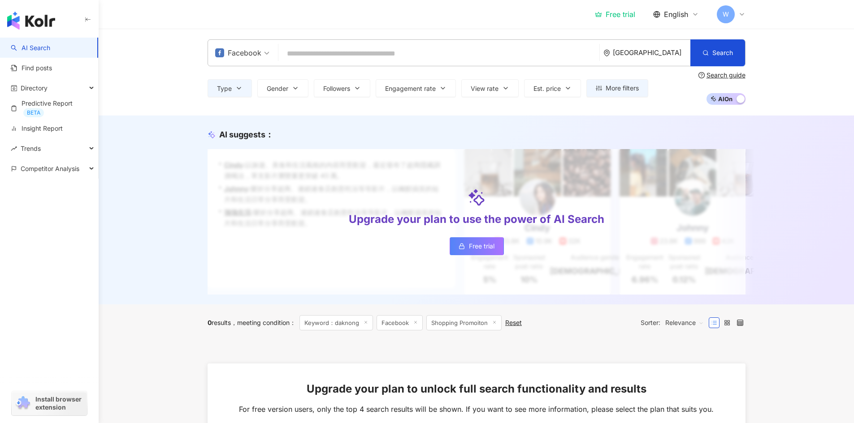
click at [359, 55] on input "search" at bounding box center [439, 53] width 314 height 17
click at [361, 57] on input "search" at bounding box center [439, 53] width 314 height 17
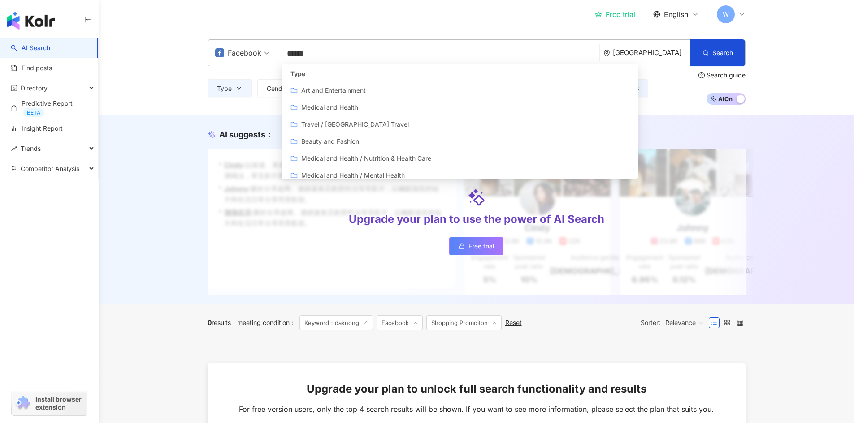
scroll to position [0, 0]
type input "****"
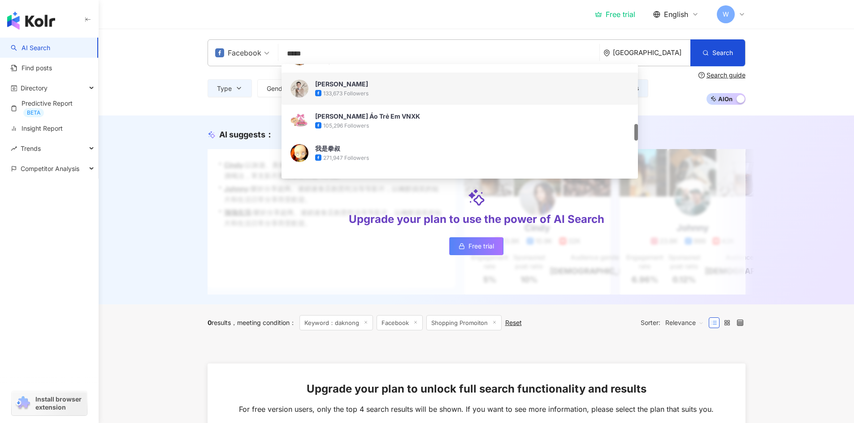
scroll to position [493, 0]
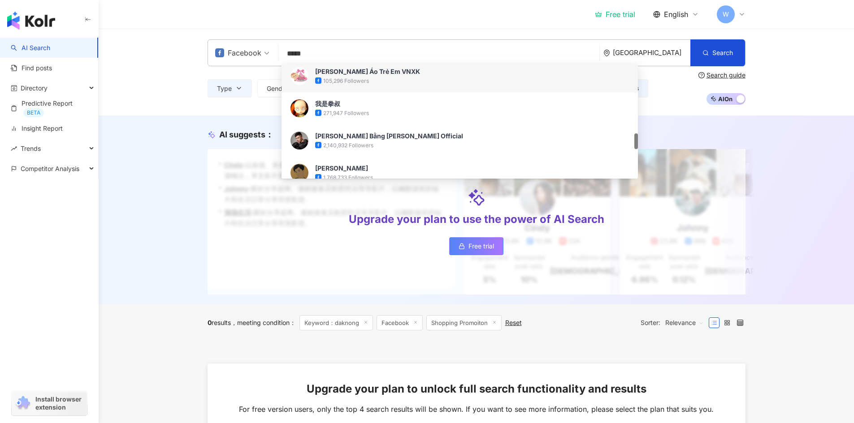
click at [385, 83] on div "105,296 Followers" at bounding box center [472, 80] width 314 height 9
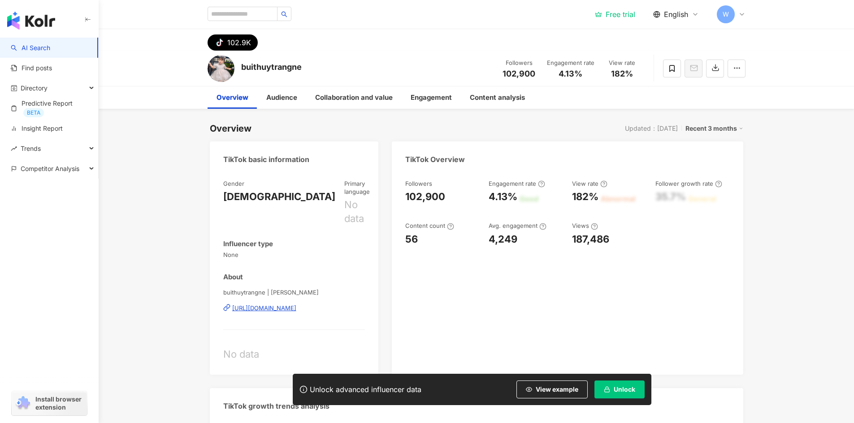
click at [296, 304] on div "https://www.tiktok.com/share/user/6623700325469798401" at bounding box center [264, 308] width 64 height 8
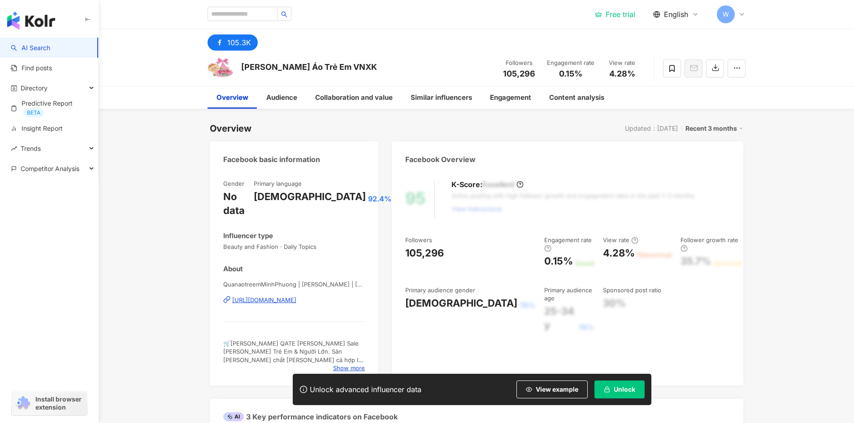
click at [296, 296] on div "https://www.facebook.com/489481024493192" at bounding box center [264, 300] width 64 height 8
click at [270, 13] on input "search" at bounding box center [242, 14] width 70 height 14
click at [33, 19] on img "button" at bounding box center [31, 21] width 48 height 18
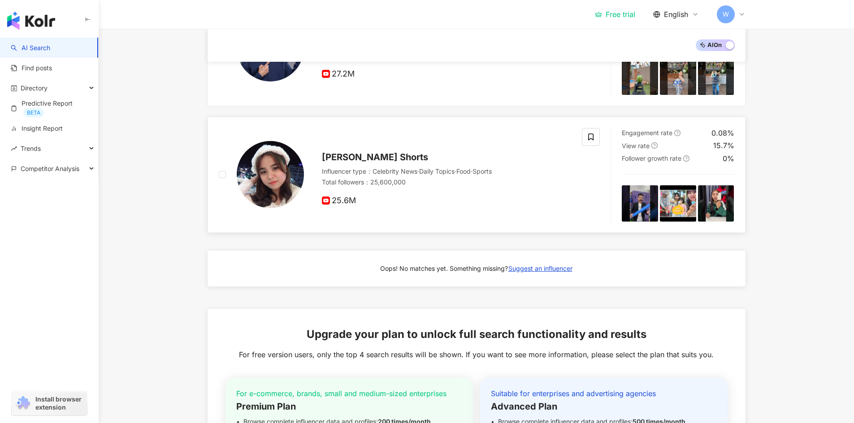
scroll to position [627, 0]
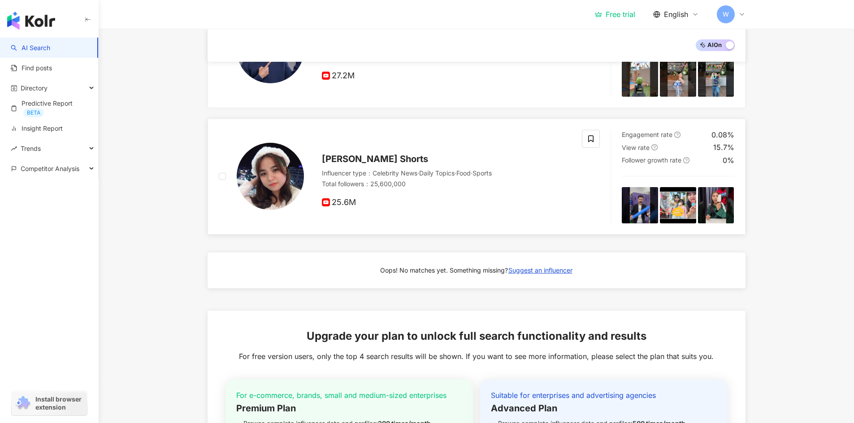
click at [359, 164] on span "Linh Nhi Shorts" at bounding box center [375, 159] width 106 height 11
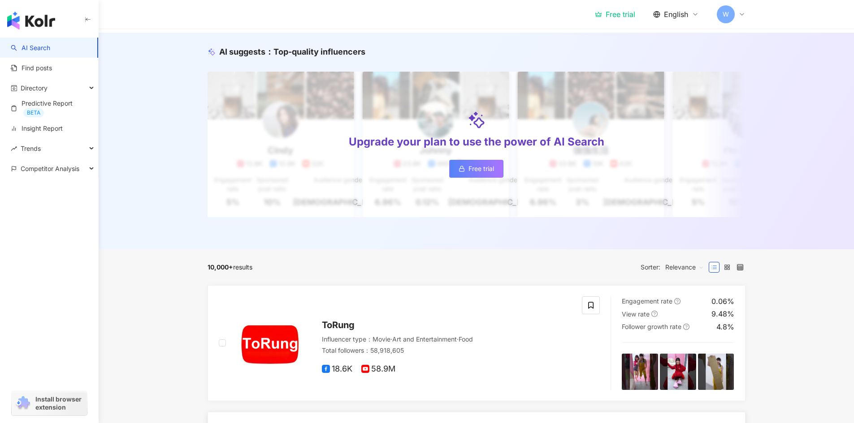
scroll to position [0, 0]
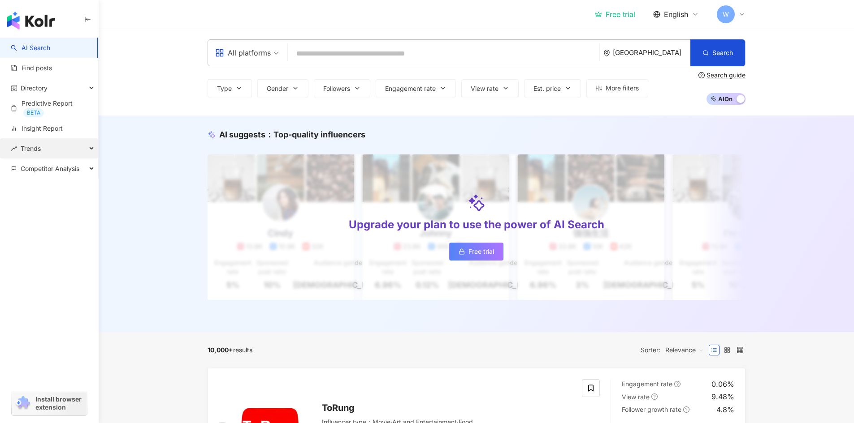
click at [83, 152] on div "Trends" at bounding box center [49, 148] width 98 height 20
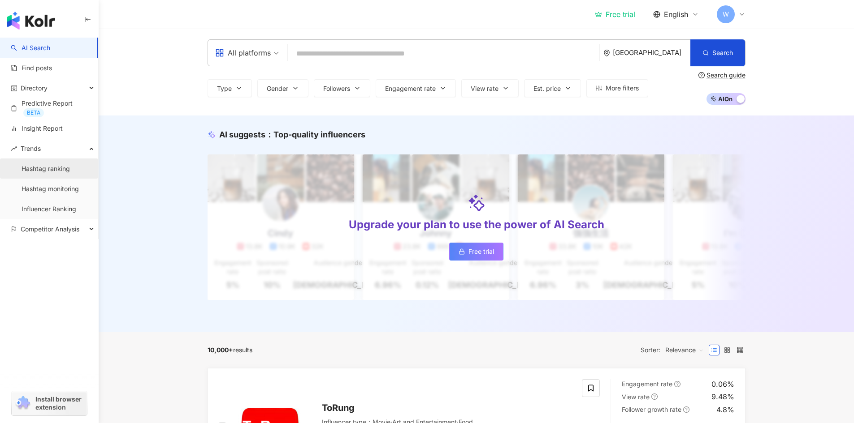
click at [70, 170] on link "Hashtag ranking" at bounding box center [46, 168] width 48 height 9
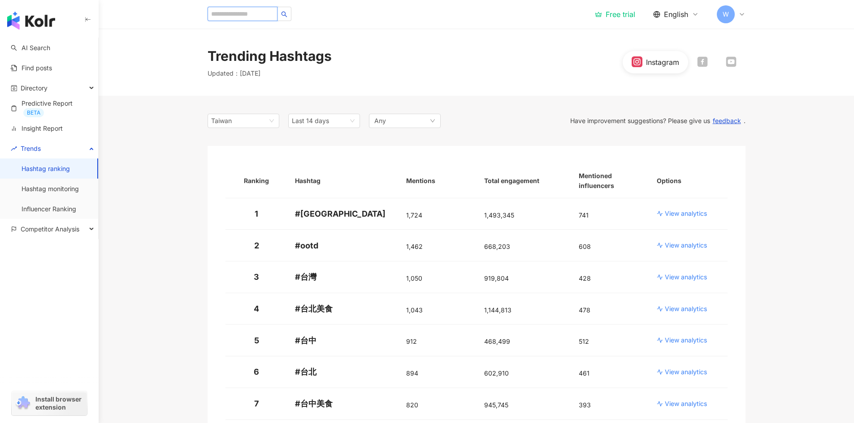
click at [268, 12] on input "search" at bounding box center [242, 14] width 70 height 14
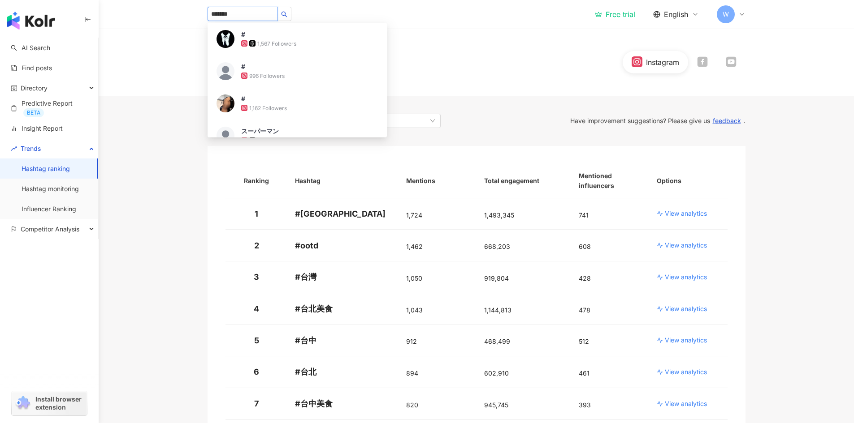
type input "********"
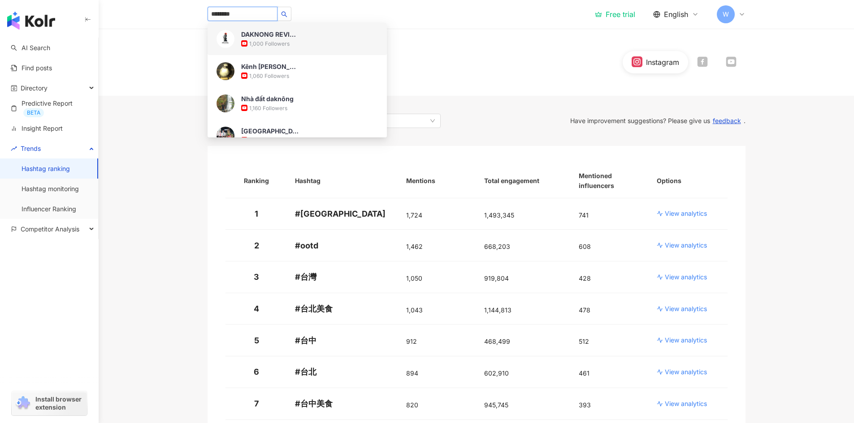
click at [282, 41] on div "1,000 Followers" at bounding box center [269, 44] width 40 height 8
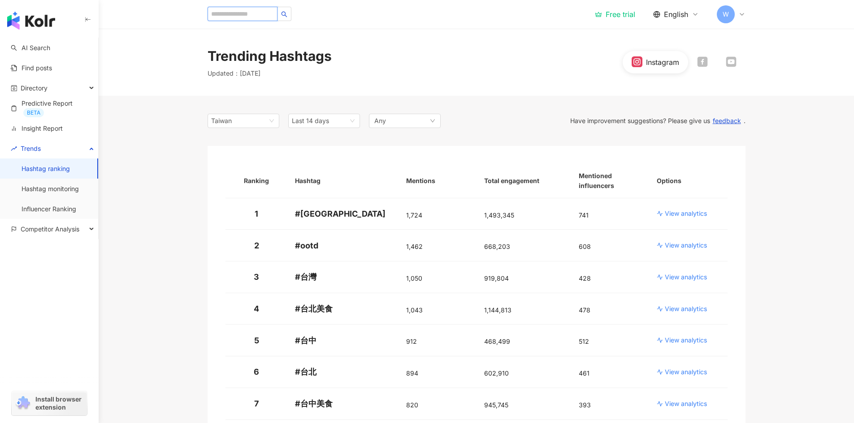
click at [259, 20] on input "search" at bounding box center [242, 14] width 70 height 14
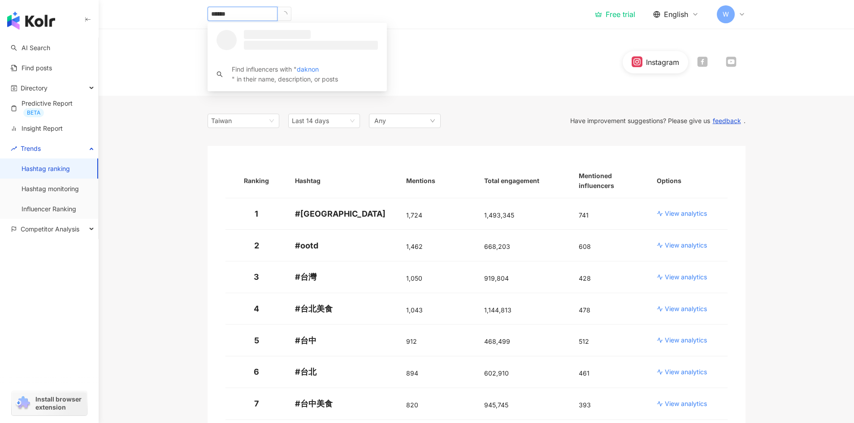
type input "*******"
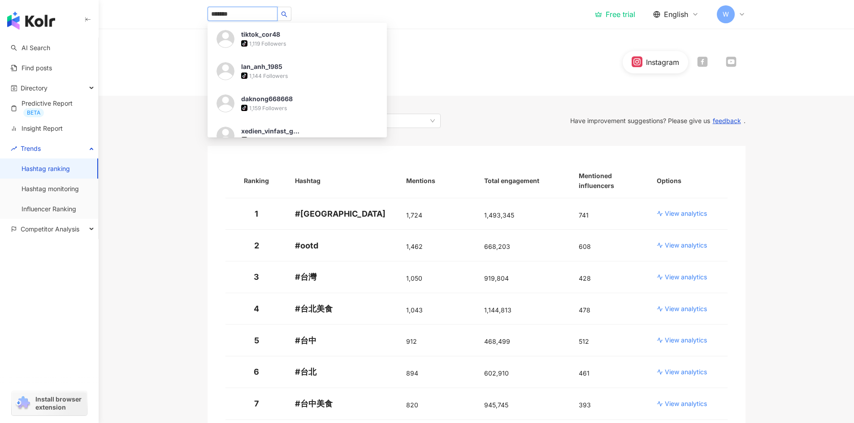
scroll to position [583, 0]
click at [283, 71] on div "1,144 Followers" at bounding box center [268, 74] width 39 height 8
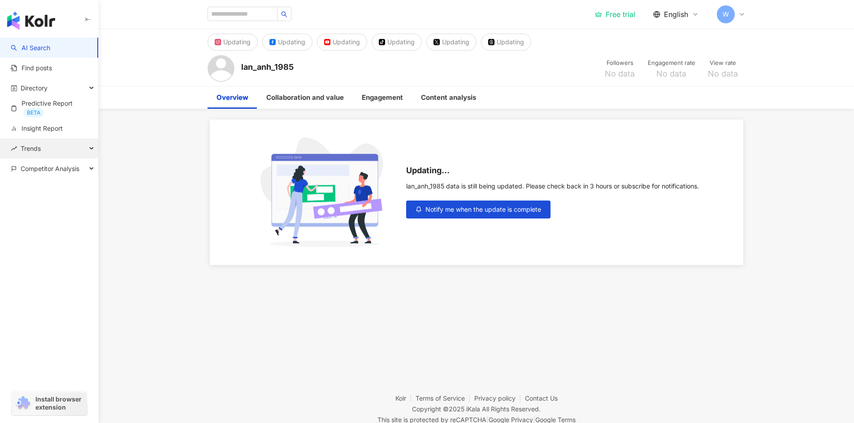
click at [72, 145] on div "Trends" at bounding box center [49, 148] width 98 height 20
click at [81, 223] on div "Competitor Analysis" at bounding box center [49, 229] width 98 height 20
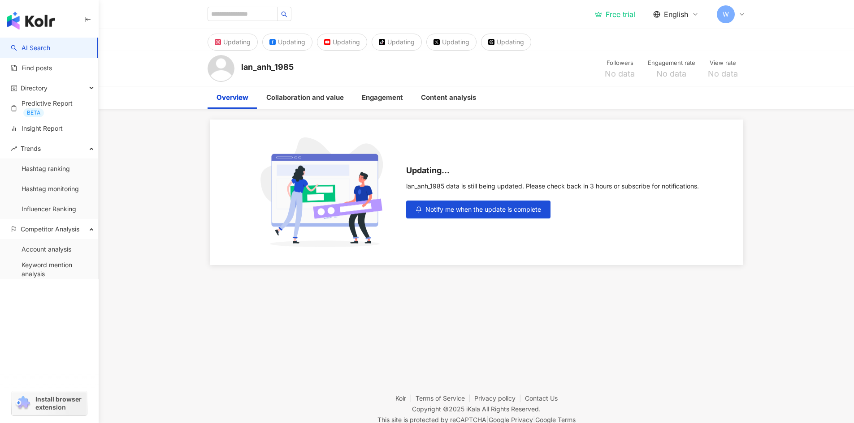
click at [50, 47] on link "AI Search" at bounding box center [30, 47] width 39 height 9
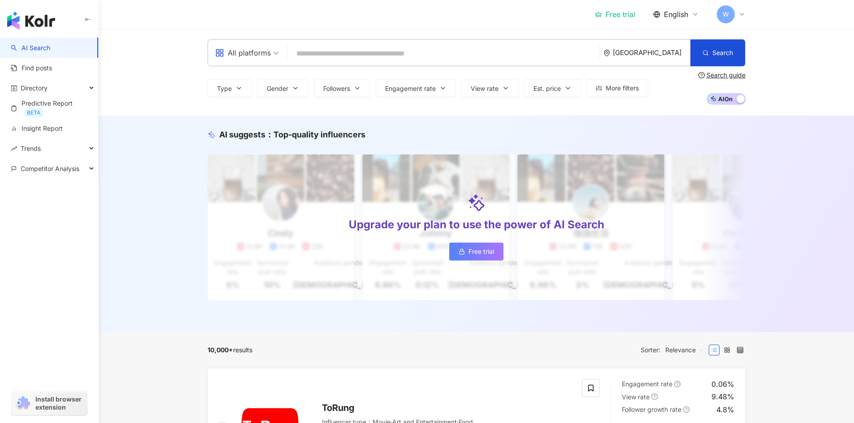
click at [269, 52] on div "All platforms" at bounding box center [243, 53] width 56 height 14
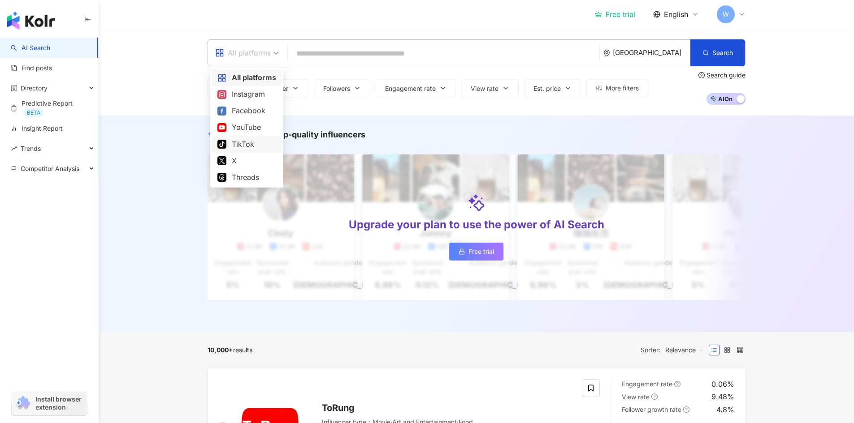
drag, startPoint x: 251, startPoint y: 145, endPoint x: 415, endPoint y: 105, distance: 169.6
click at [415, 105] on body "AI Search Find posts Directory Predictive Report BETA Insight Report Trends Com…" at bounding box center [427, 211] width 854 height 423
click at [372, 54] on input "search" at bounding box center [443, 53] width 304 height 17
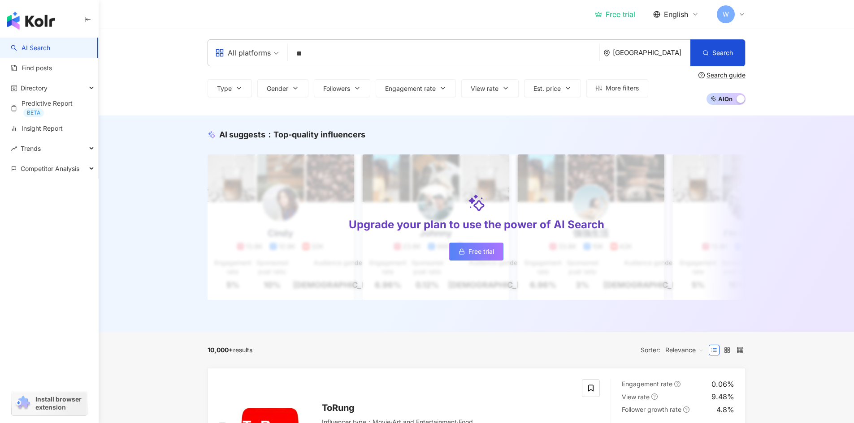
type input "*"
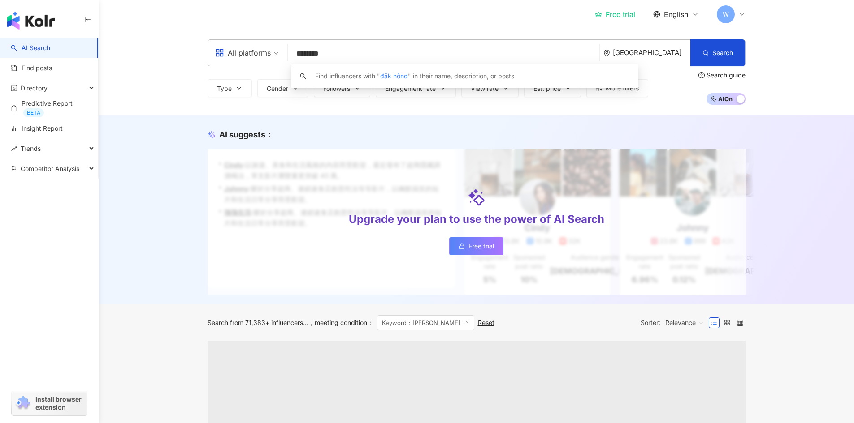
click at [375, 54] on input "********" at bounding box center [443, 53] width 304 height 17
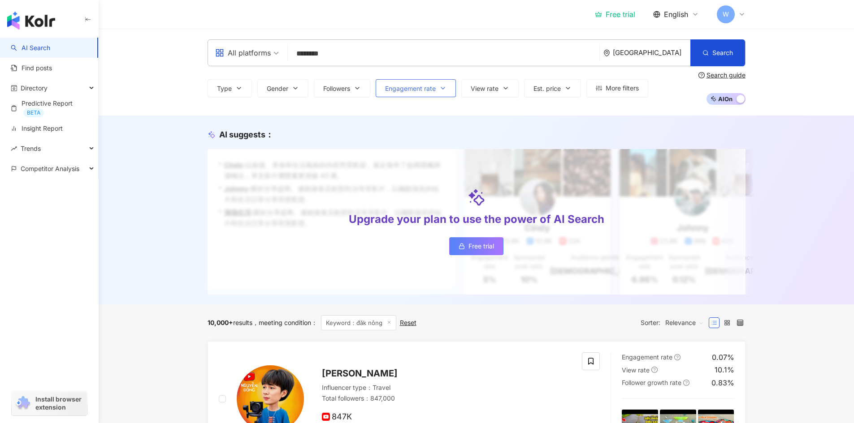
type input "********"
click at [422, 92] on span "Engagement rate" at bounding box center [410, 88] width 51 height 7
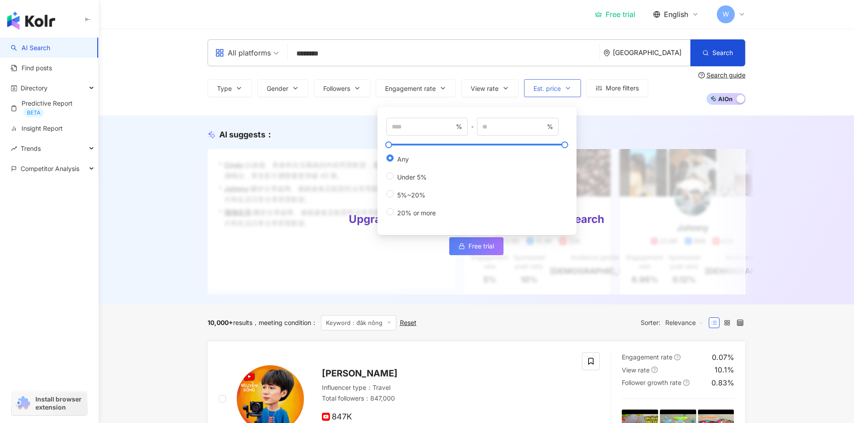
click at [571, 88] on icon "button" at bounding box center [567, 88] width 7 height 7
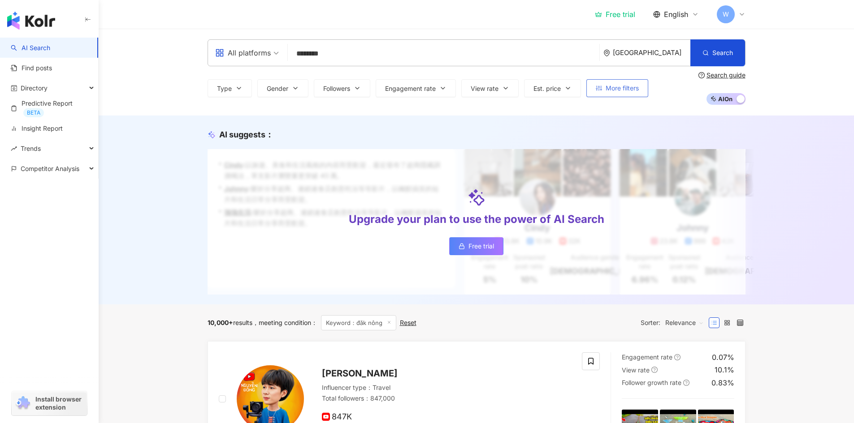
click at [618, 89] on span "More filters" at bounding box center [621, 88] width 33 height 7
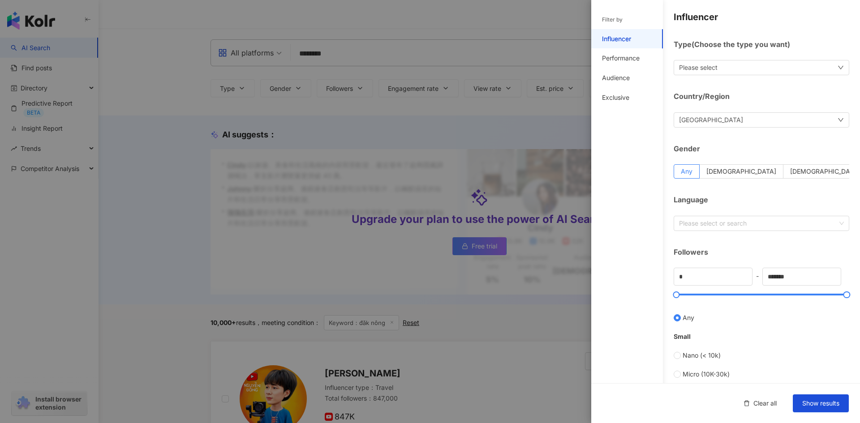
click at [237, 92] on div at bounding box center [430, 211] width 860 height 423
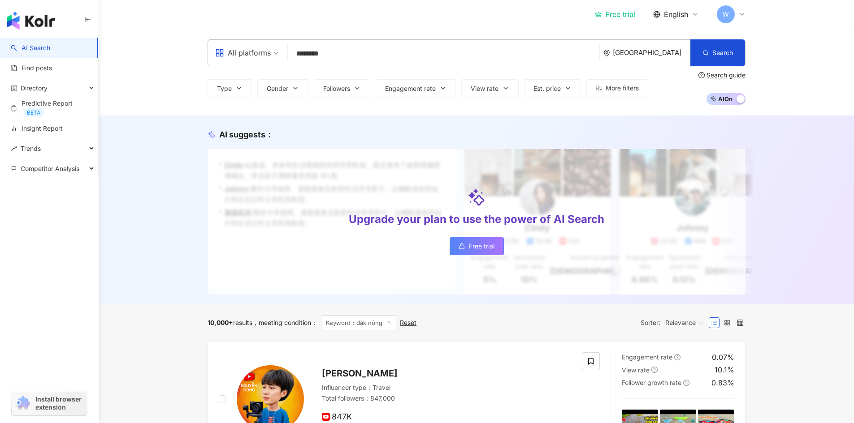
click at [237, 92] on button "Type" at bounding box center [229, 88] width 44 height 18
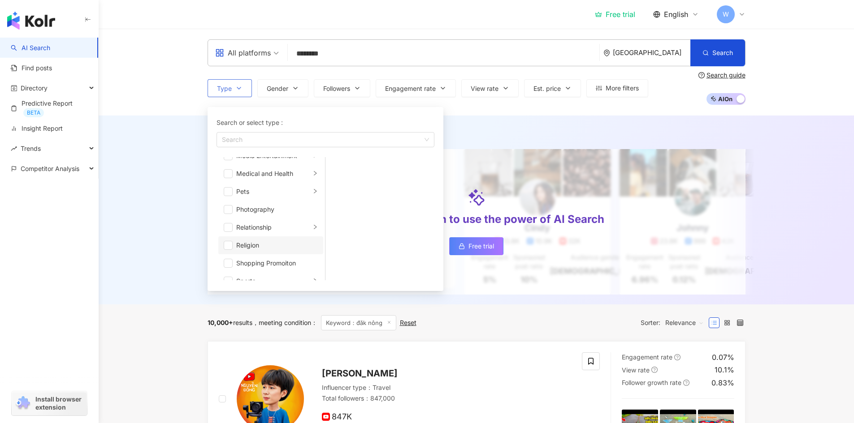
scroll to position [269, 0]
click at [227, 225] on span "button" at bounding box center [228, 221] width 9 height 9
click at [267, 187] on div "Beauty and Fashion" at bounding box center [273, 186] width 74 height 10
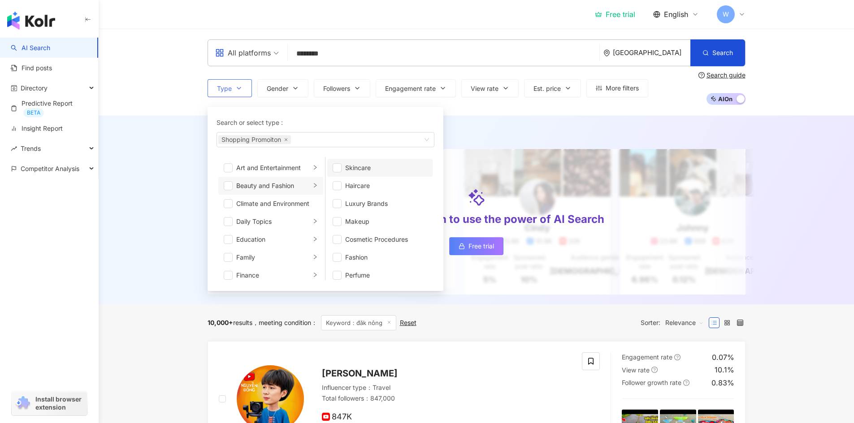
click at [342, 168] on li "Skincare" at bounding box center [379, 168] width 105 height 18
drag, startPoint x: 340, startPoint y: 189, endPoint x: 336, endPoint y: 204, distance: 15.8
click at [340, 189] on span "button" at bounding box center [337, 185] width 9 height 9
click at [335, 211] on li "Luxury Brands" at bounding box center [379, 204] width 105 height 18
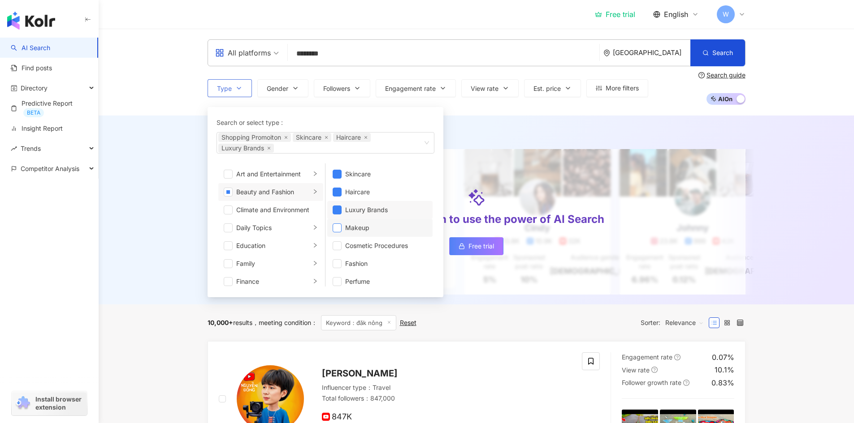
click at [340, 233] on span "button" at bounding box center [337, 228] width 9 height 9
click at [340, 246] on span "button" at bounding box center [337, 246] width 9 height 9
click at [337, 263] on span "button" at bounding box center [337, 263] width 9 height 9
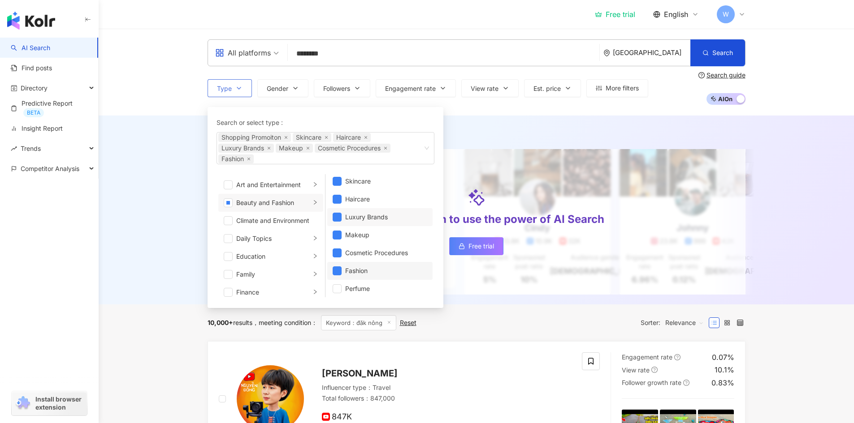
scroll to position [6, 0]
drag, startPoint x: 339, startPoint y: 284, endPoint x: 376, endPoint y: 261, distance: 43.3
click at [339, 285] on span "button" at bounding box center [337, 286] width 9 height 9
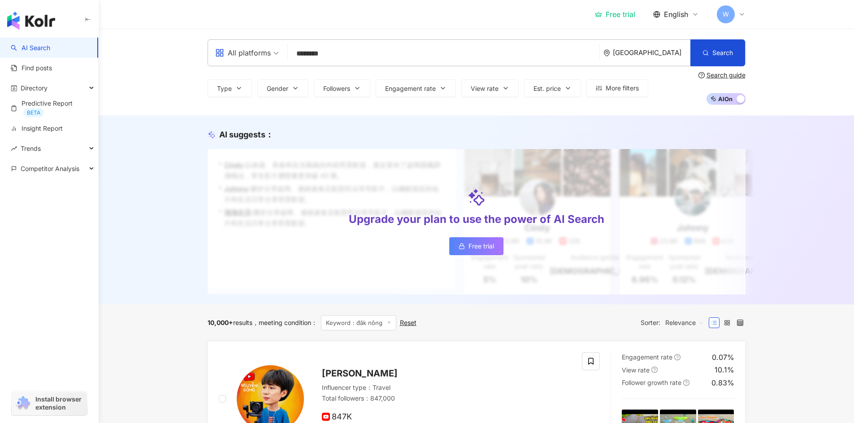
click at [495, 132] on div "AI suggests ：" at bounding box center [476, 134] width 538 height 11
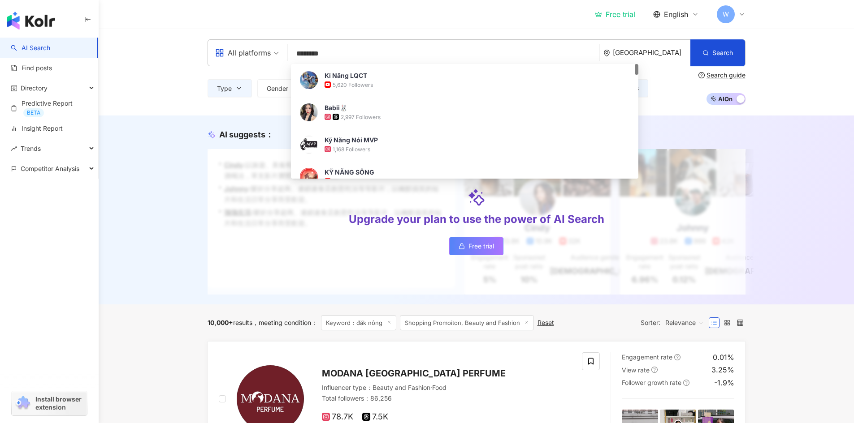
drag, startPoint x: 334, startPoint y: 55, endPoint x: 316, endPoint y: 55, distance: 17.9
click at [316, 55] on input "********" at bounding box center [443, 53] width 304 height 17
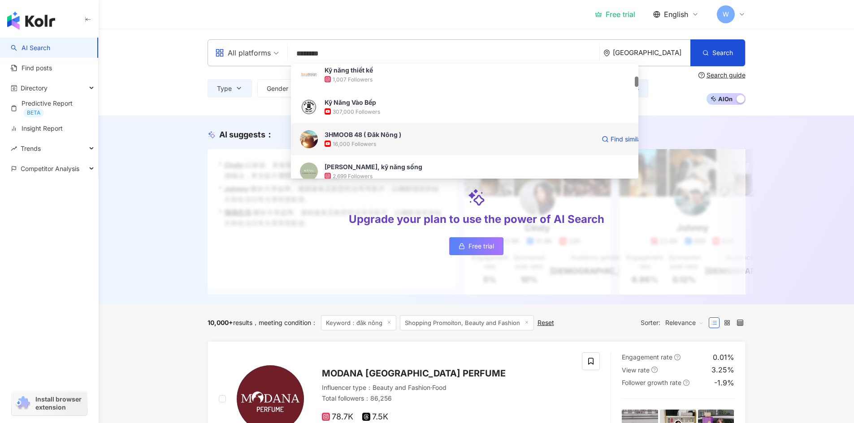
click at [394, 138] on div "3HMOOB 48 ( Đăk Nông )" at bounding box center [362, 134] width 77 height 9
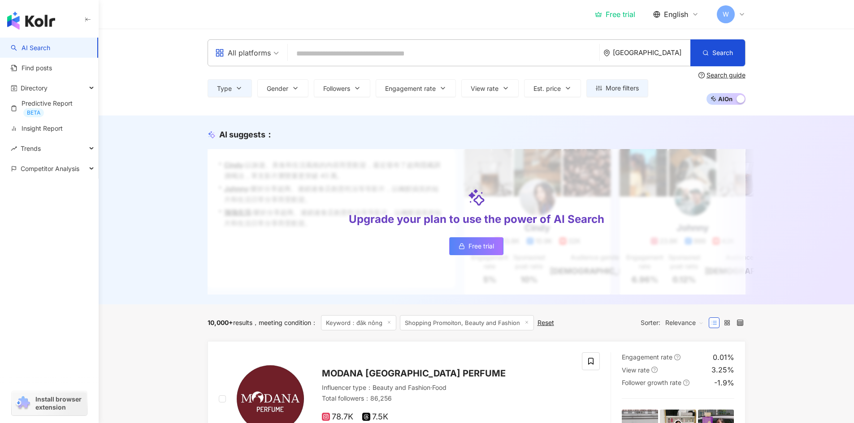
click at [363, 54] on input "search" at bounding box center [443, 53] width 304 height 17
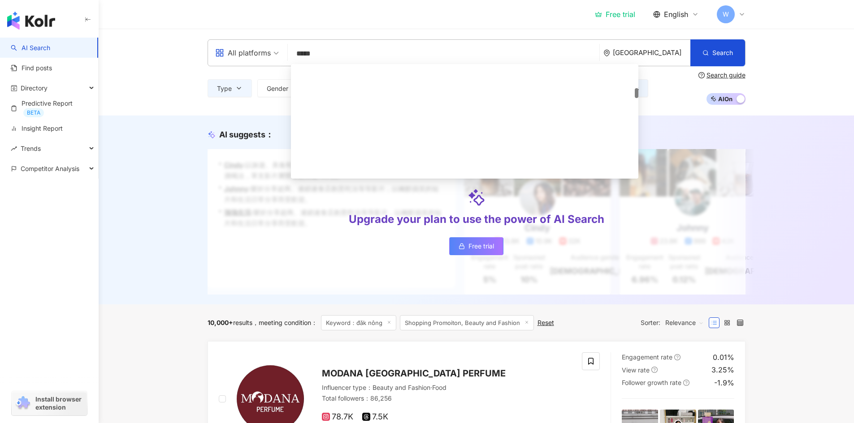
scroll to position [359, 0]
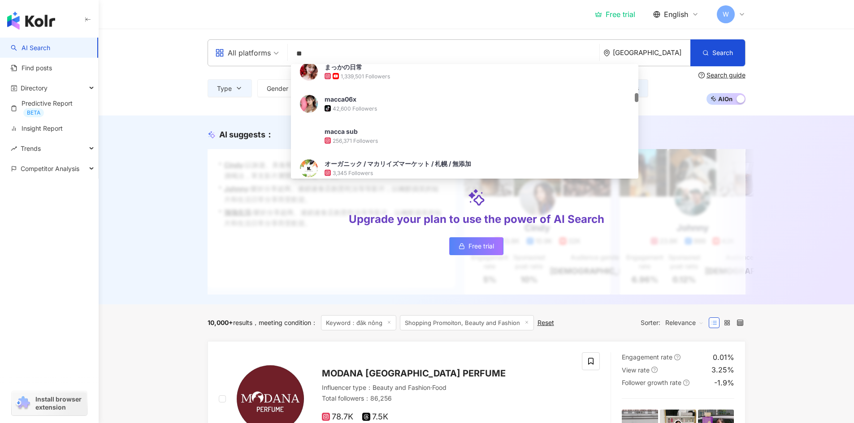
type input "*"
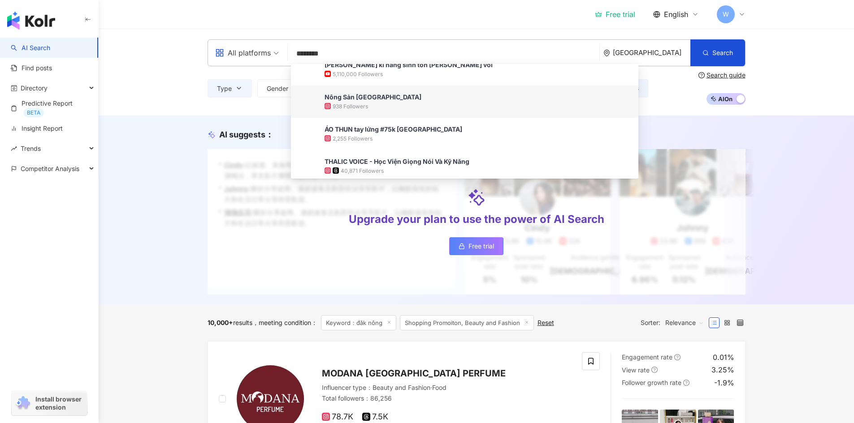
scroll to position [224, 0]
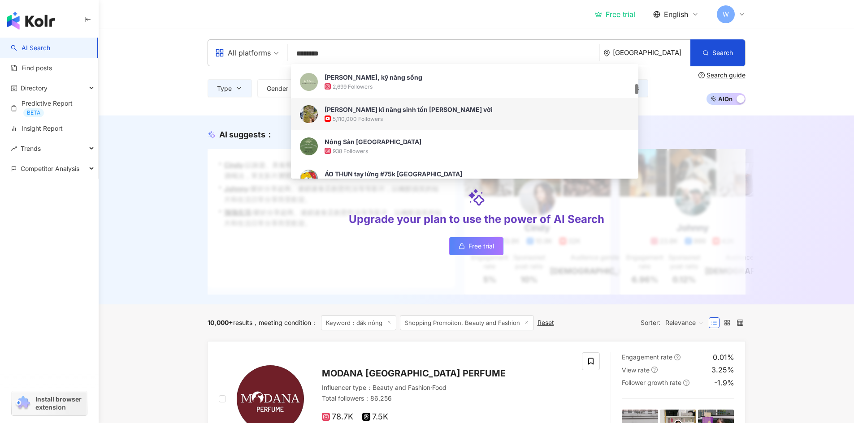
type input "********"
